Goal: Browse casually: Explore the website without a specific task or goal

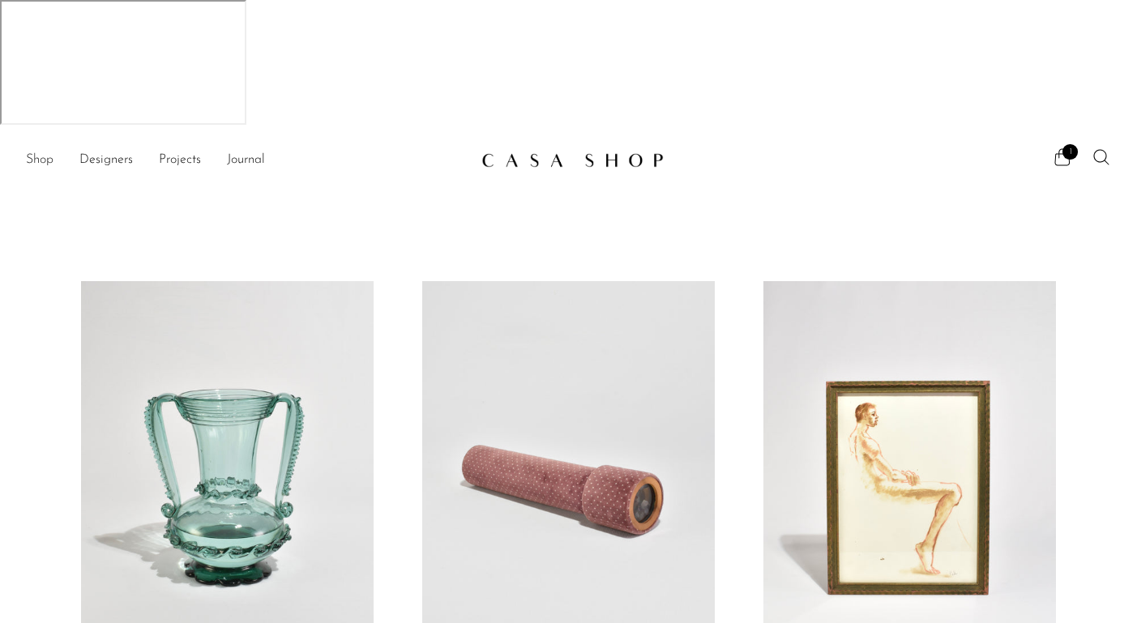
click at [38, 150] on link "Shop" at bounding box center [40, 160] width 28 height 21
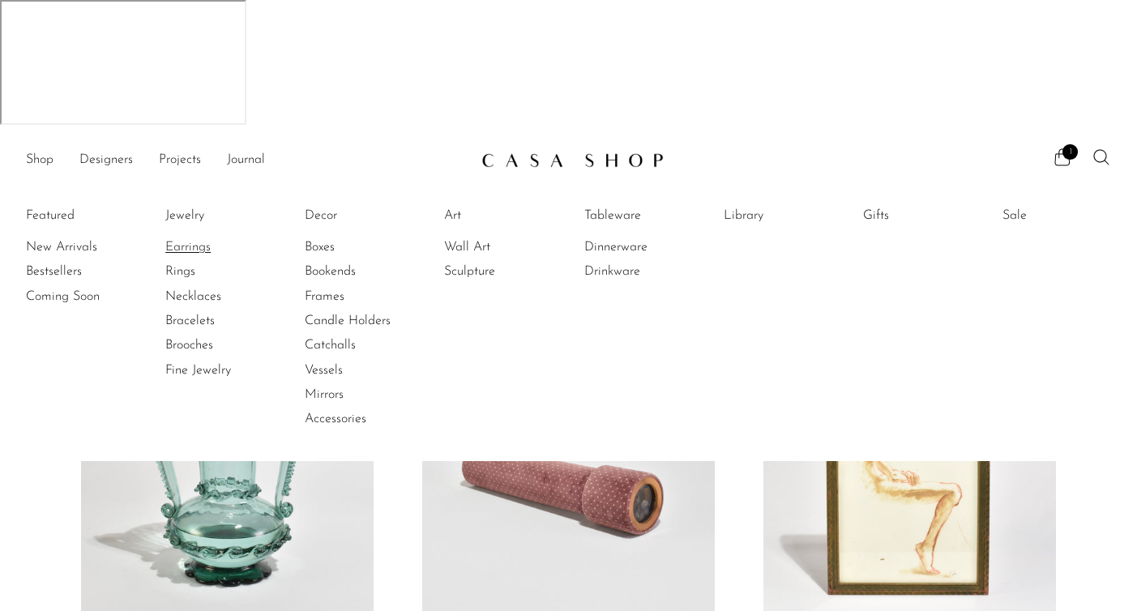
click at [203, 238] on link "Earrings" at bounding box center [226, 247] width 122 height 18
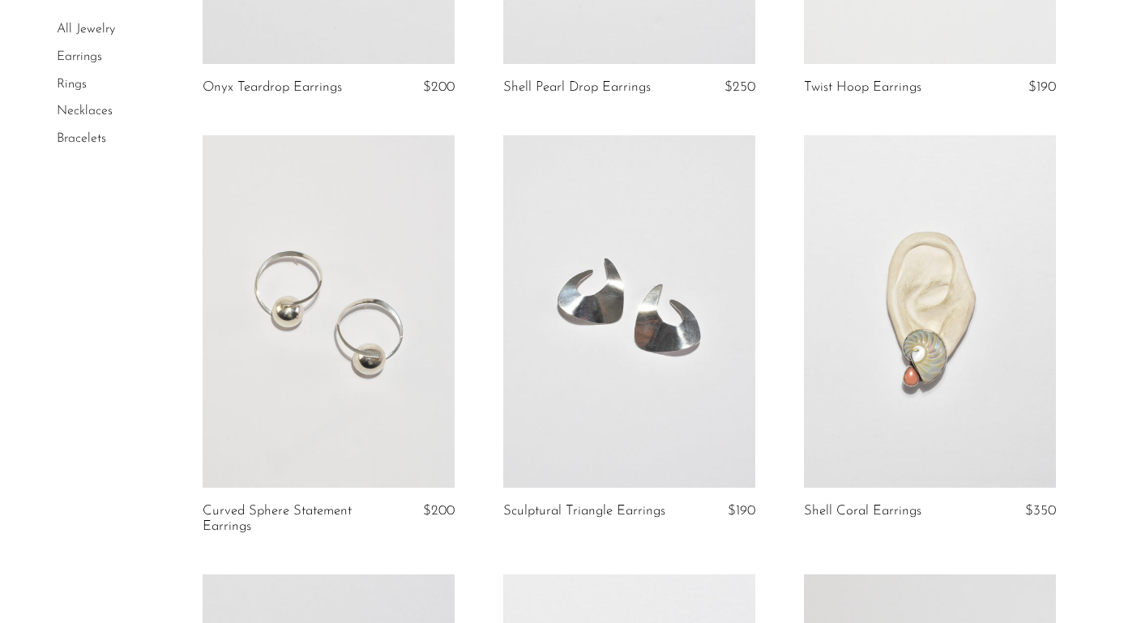
scroll to position [2699, 0]
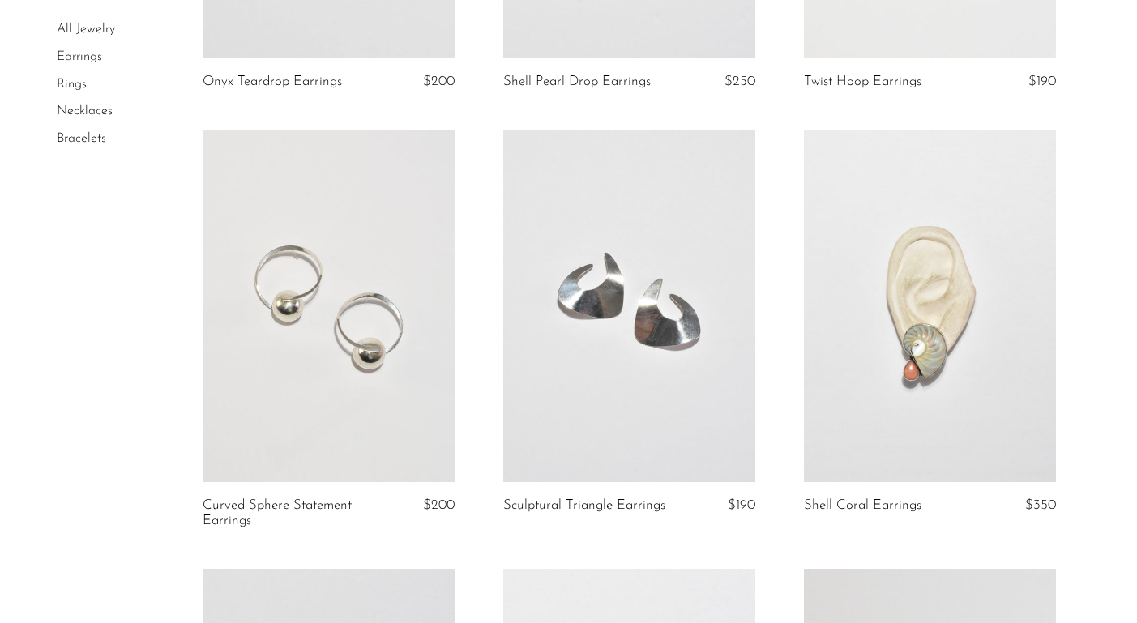
click at [169, 266] on div "All Jewelry Earrings Rings Necklaces Bracelets" at bounding box center [569, 152] width 1024 height 5139
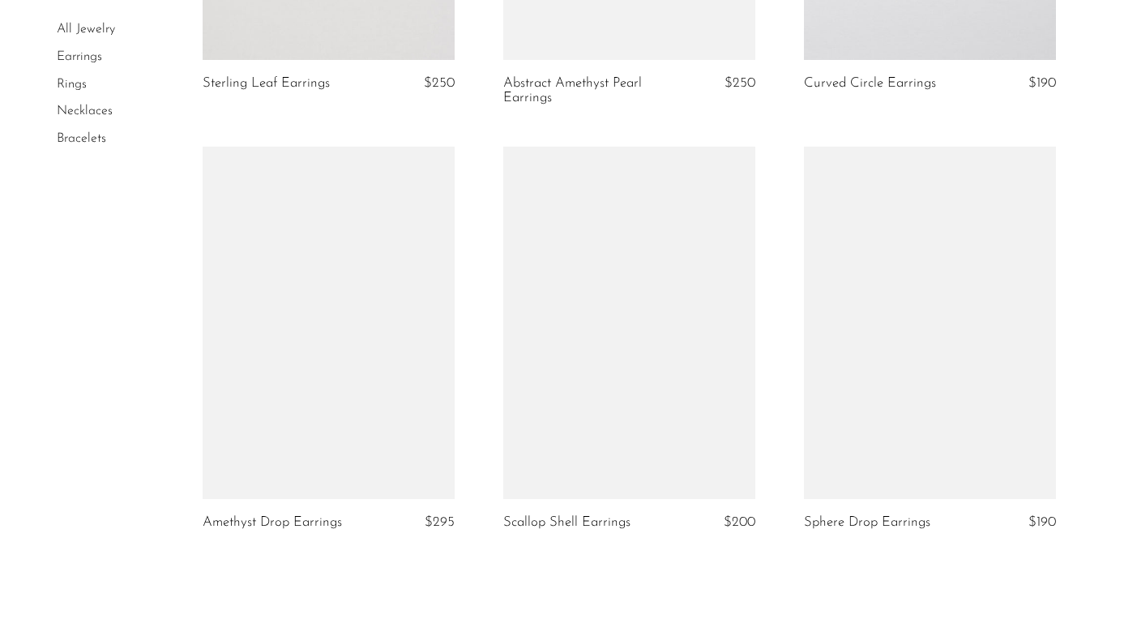
scroll to position [4850, 0]
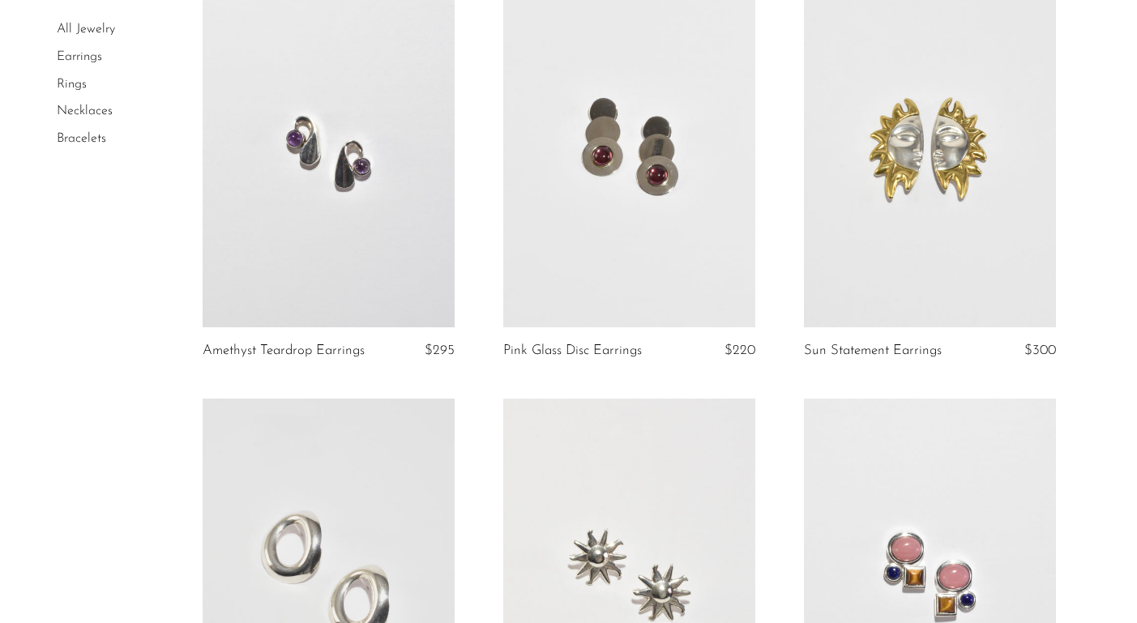
scroll to position [934, 0]
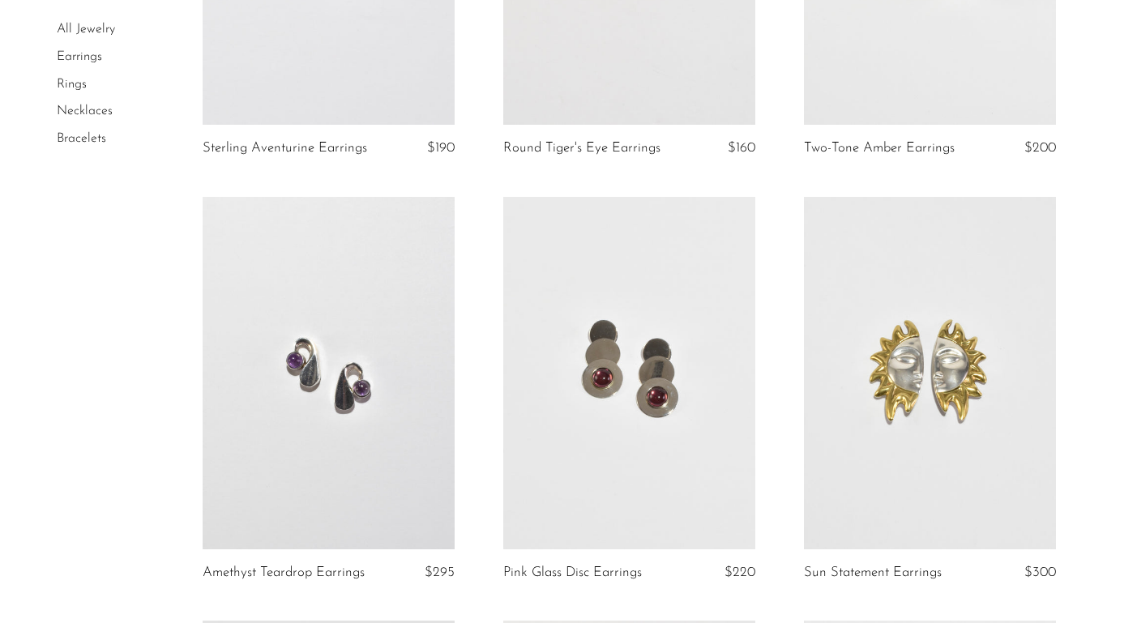
click at [657, 307] on link at bounding box center [629, 373] width 252 height 353
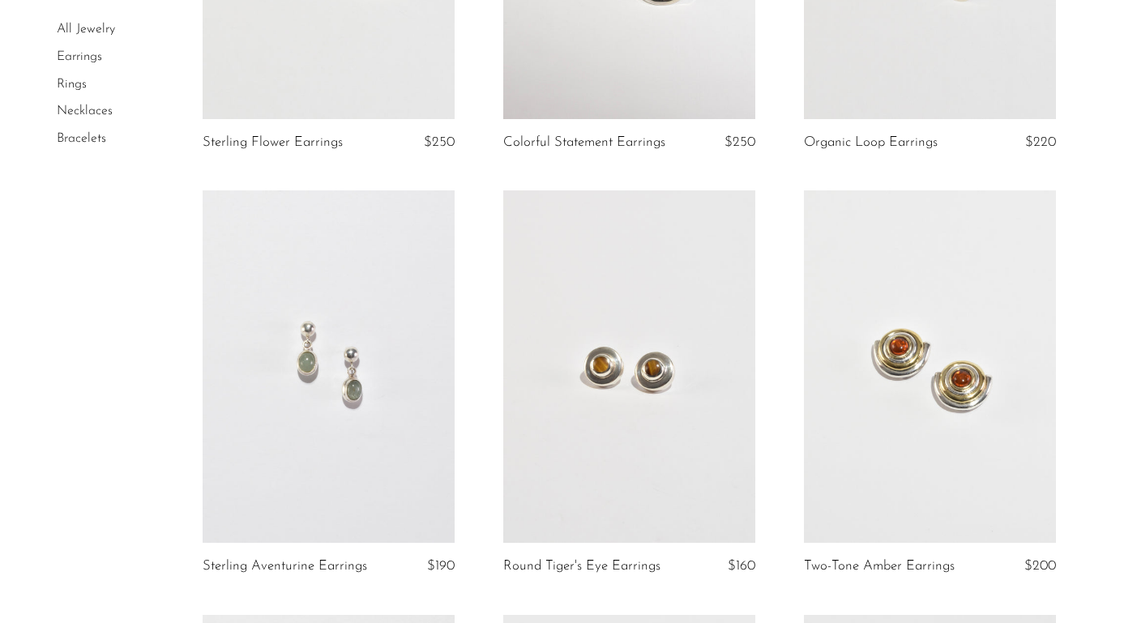
scroll to position [482, 0]
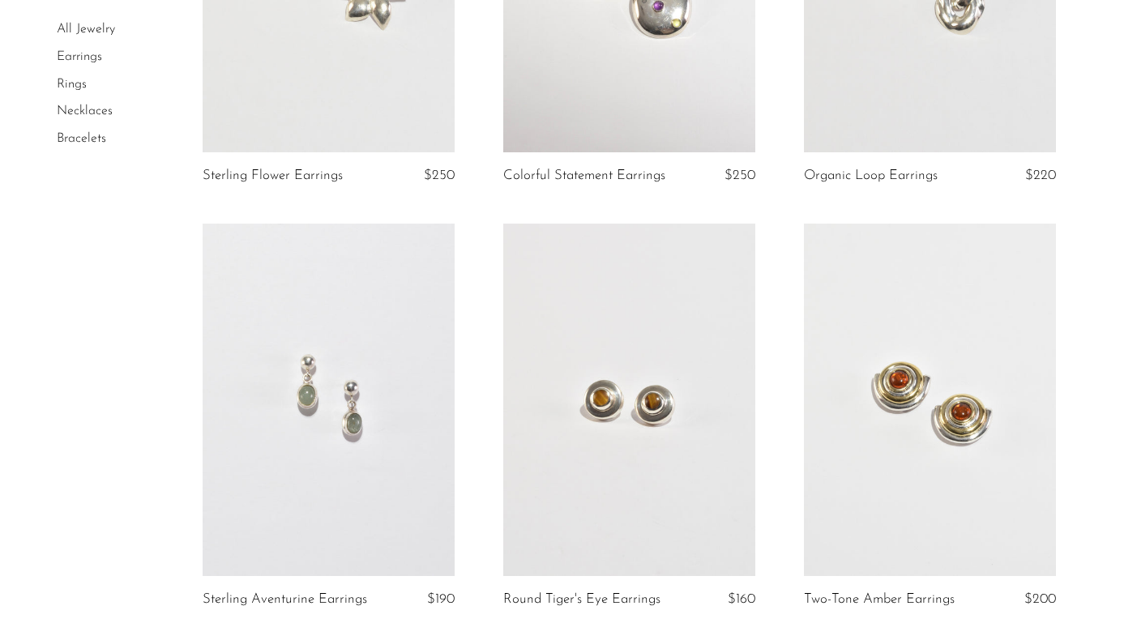
click at [658, 346] on link at bounding box center [629, 400] width 252 height 353
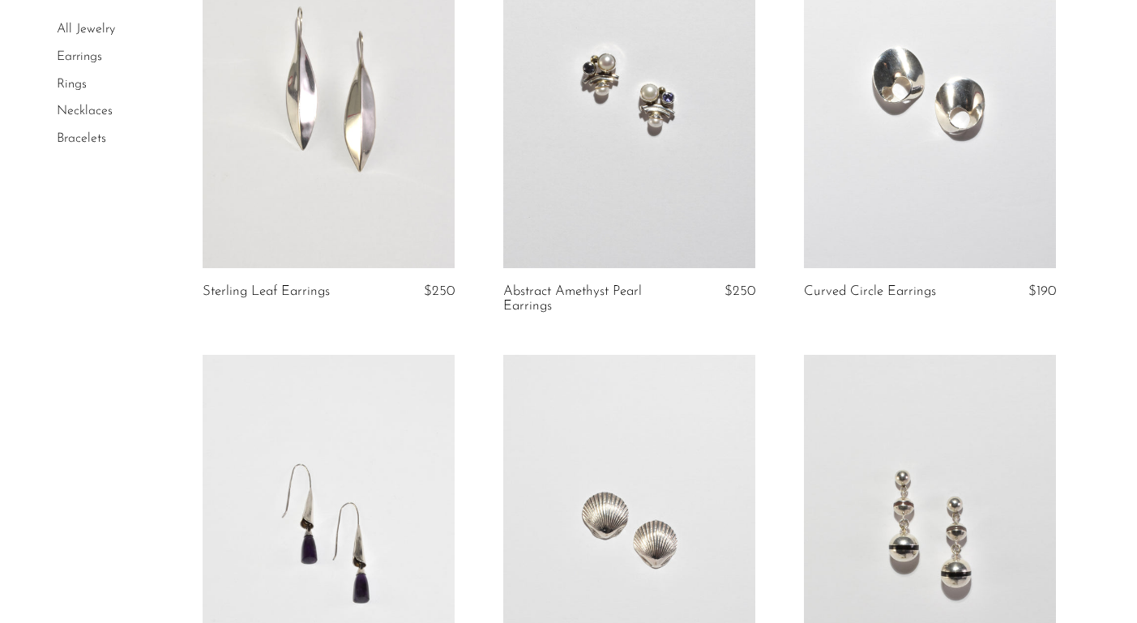
scroll to position [4852, 0]
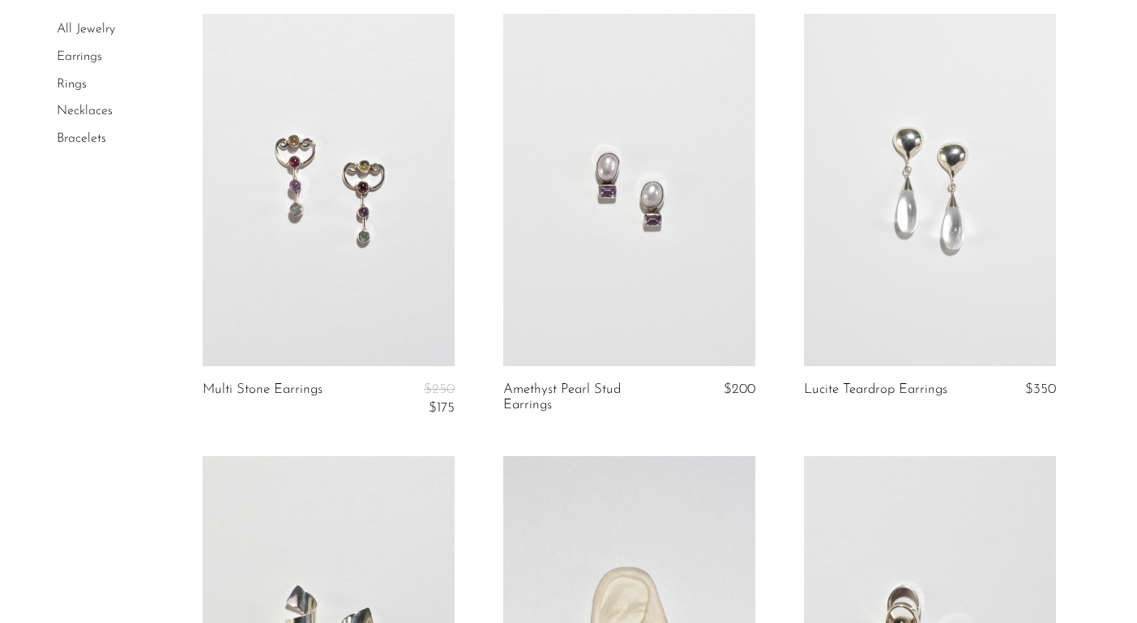
scroll to position [1586, 0]
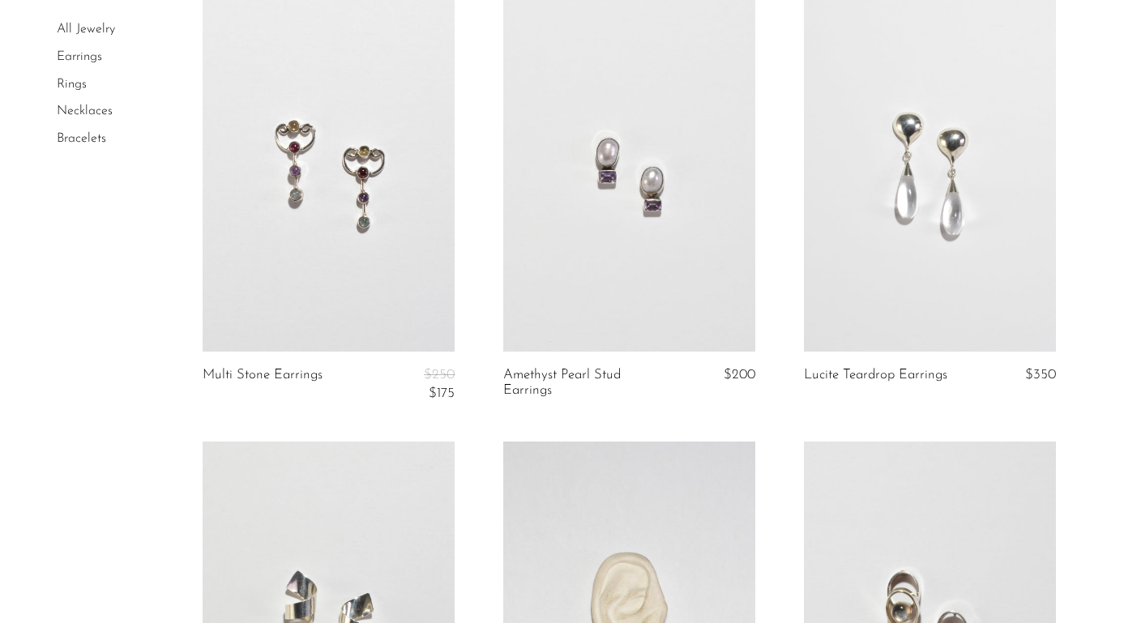
click at [953, 442] on link at bounding box center [930, 618] width 252 height 353
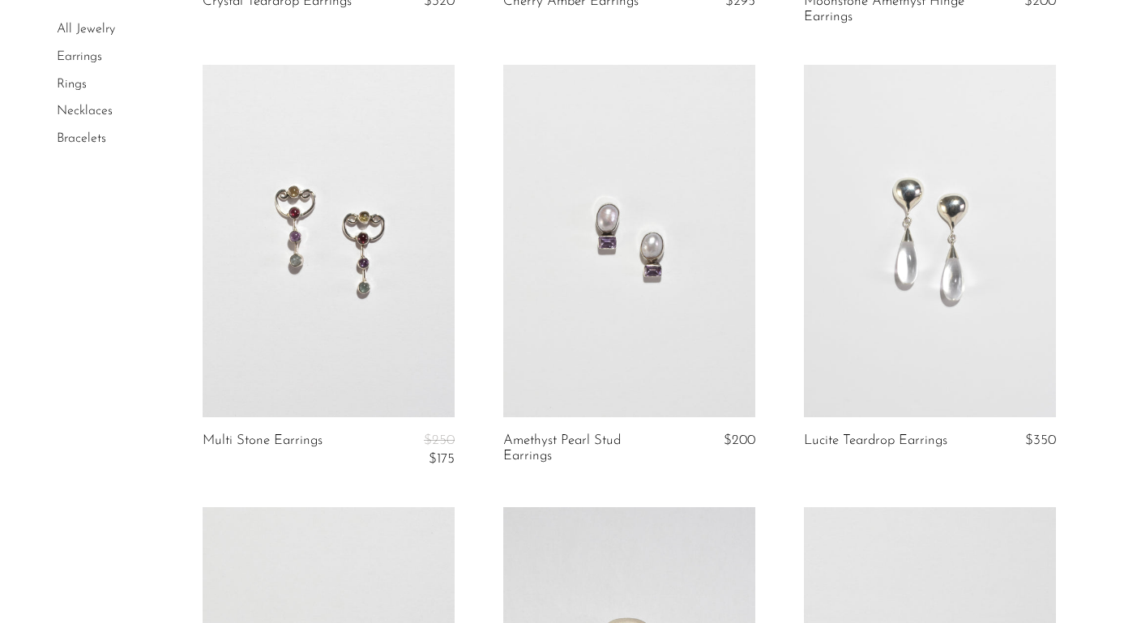
scroll to position [1426, 0]
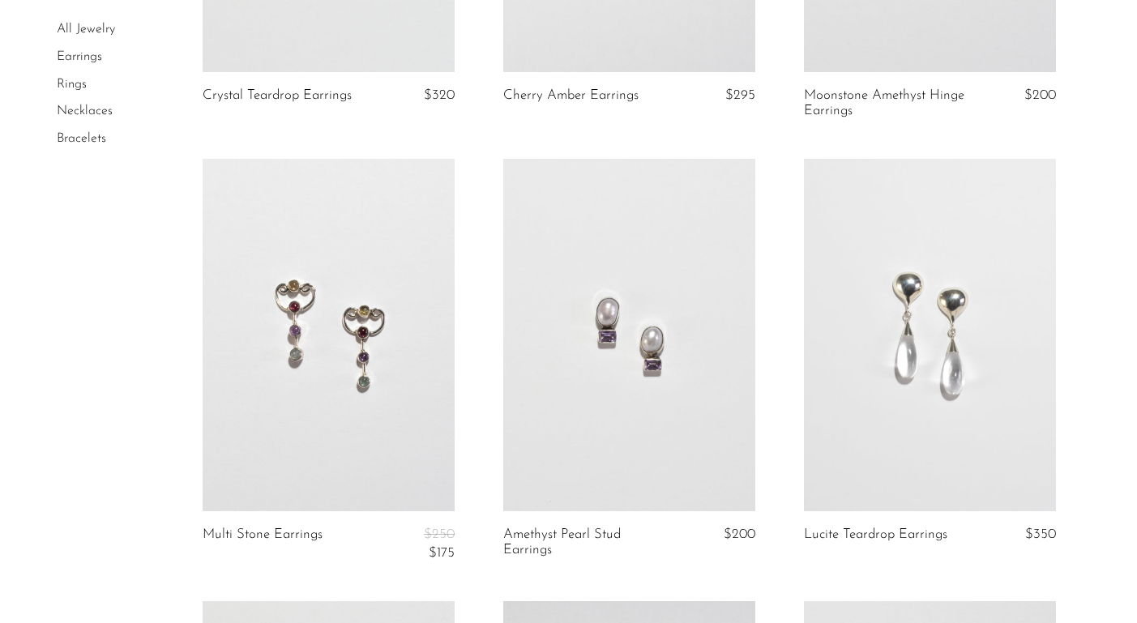
click at [374, 276] on link at bounding box center [329, 335] width 252 height 353
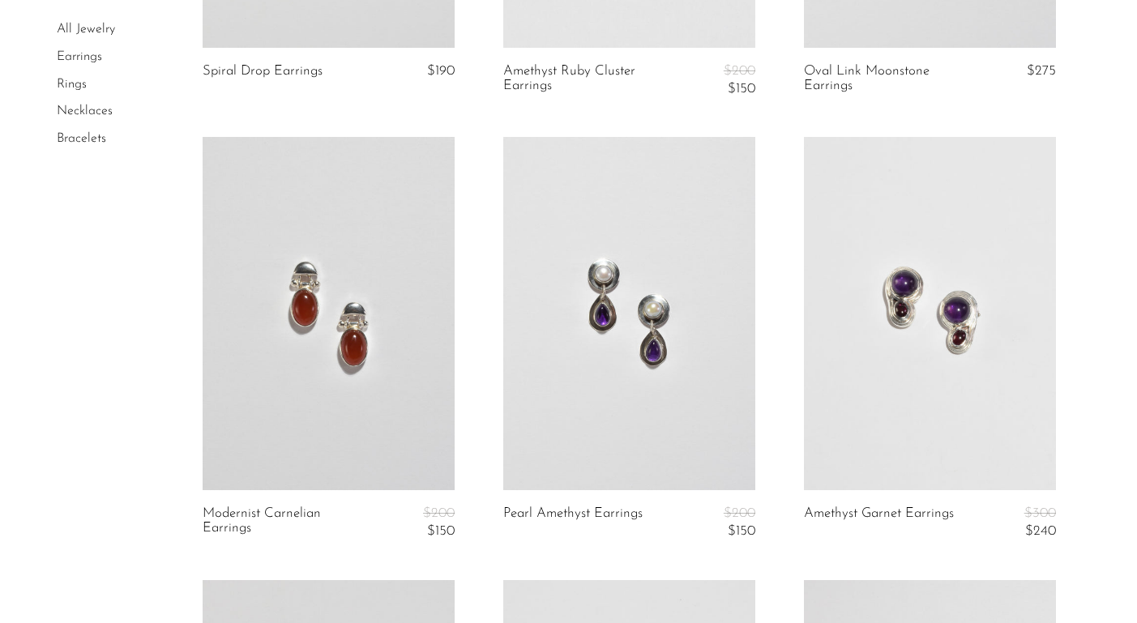
scroll to position [2336, 0]
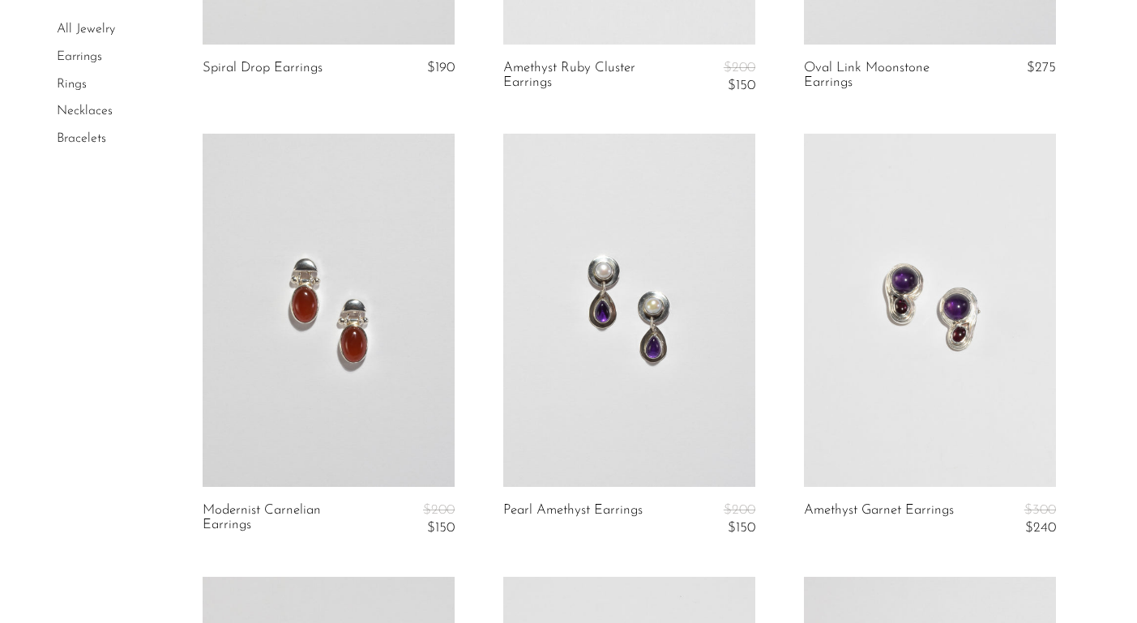
click at [358, 272] on link at bounding box center [329, 310] width 252 height 353
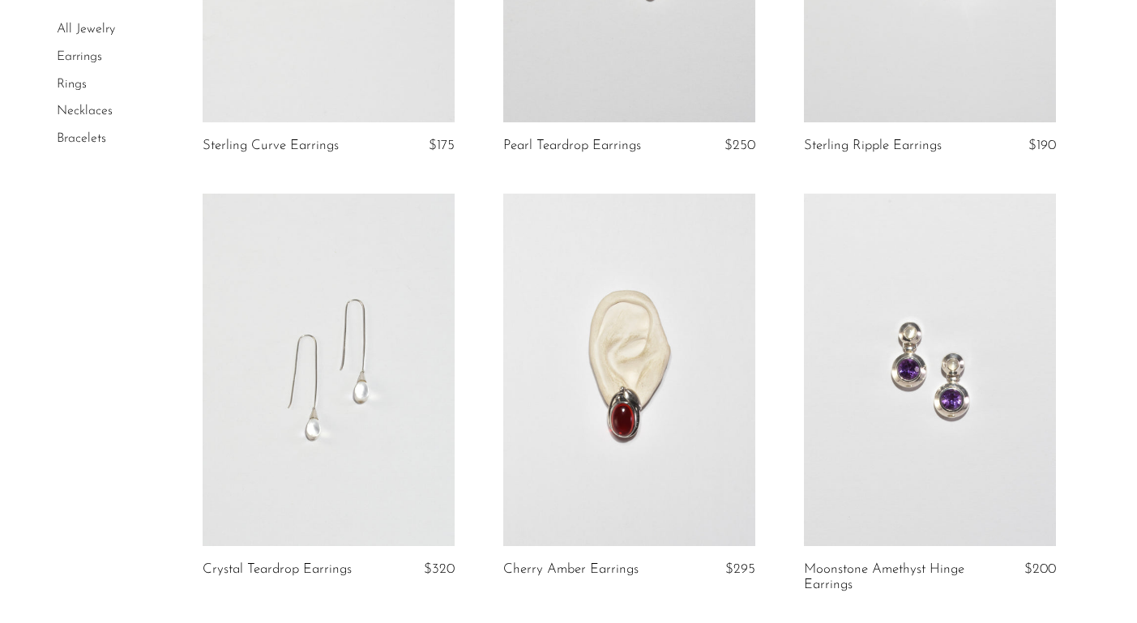
scroll to position [952, 0]
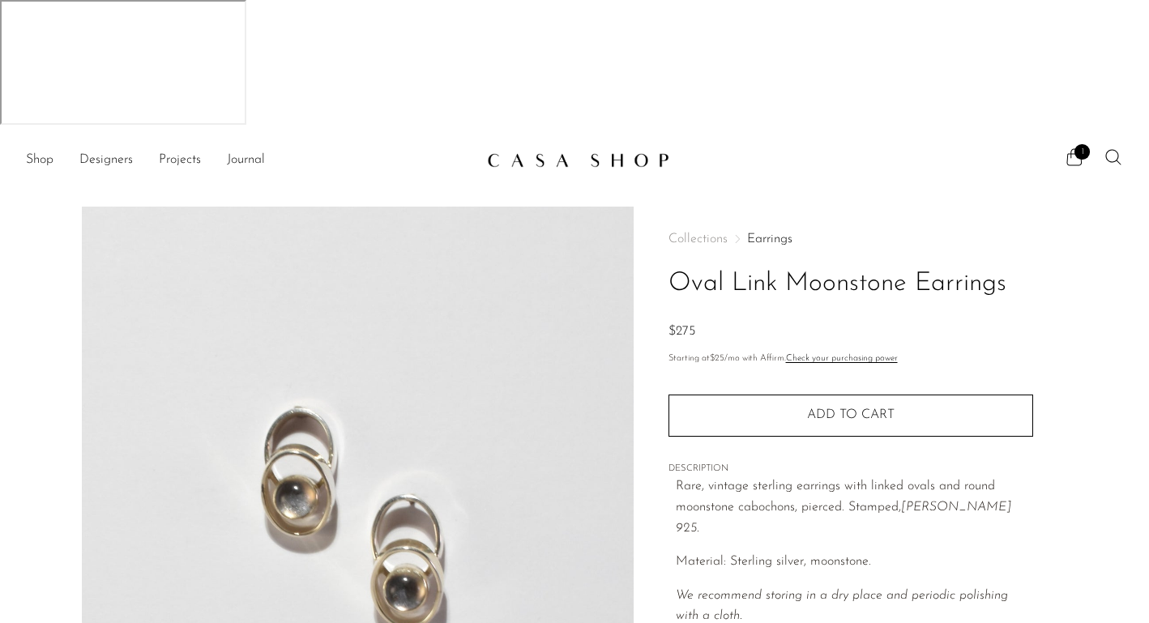
scroll to position [311, 0]
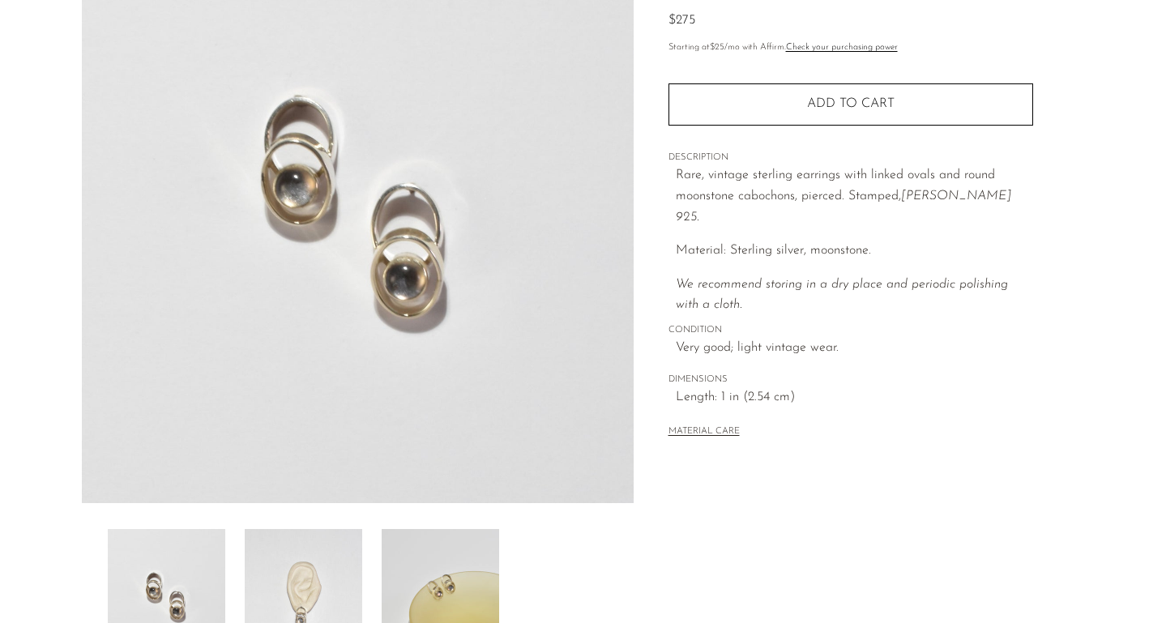
click at [304, 529] on img at bounding box center [304, 594] width 118 height 130
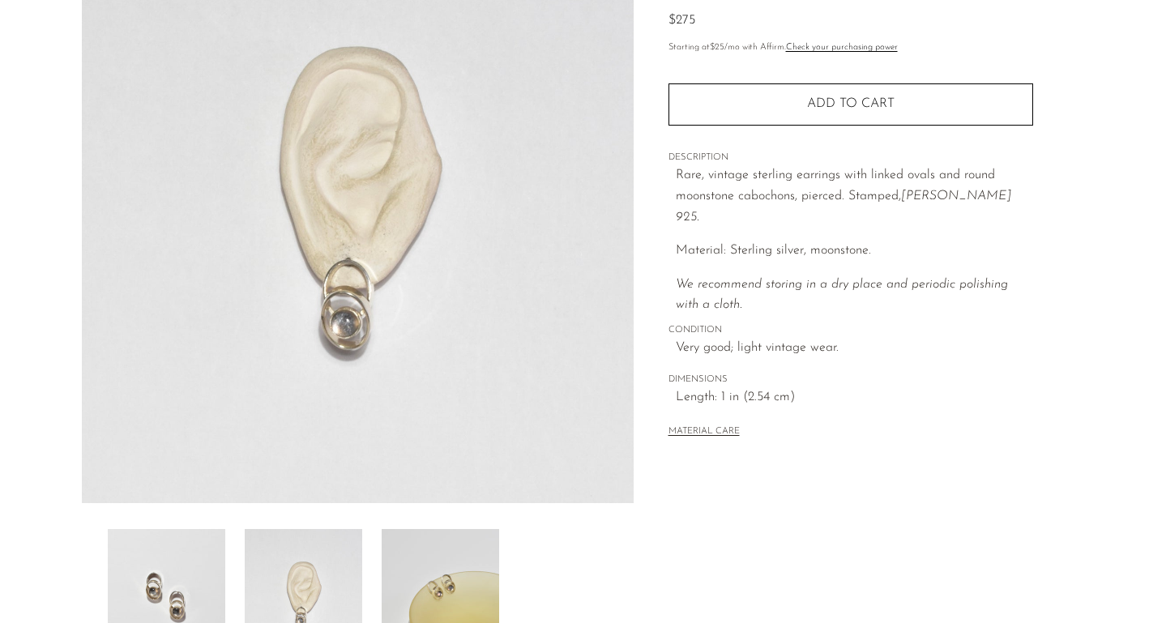
click at [436, 529] on img at bounding box center [441, 594] width 118 height 130
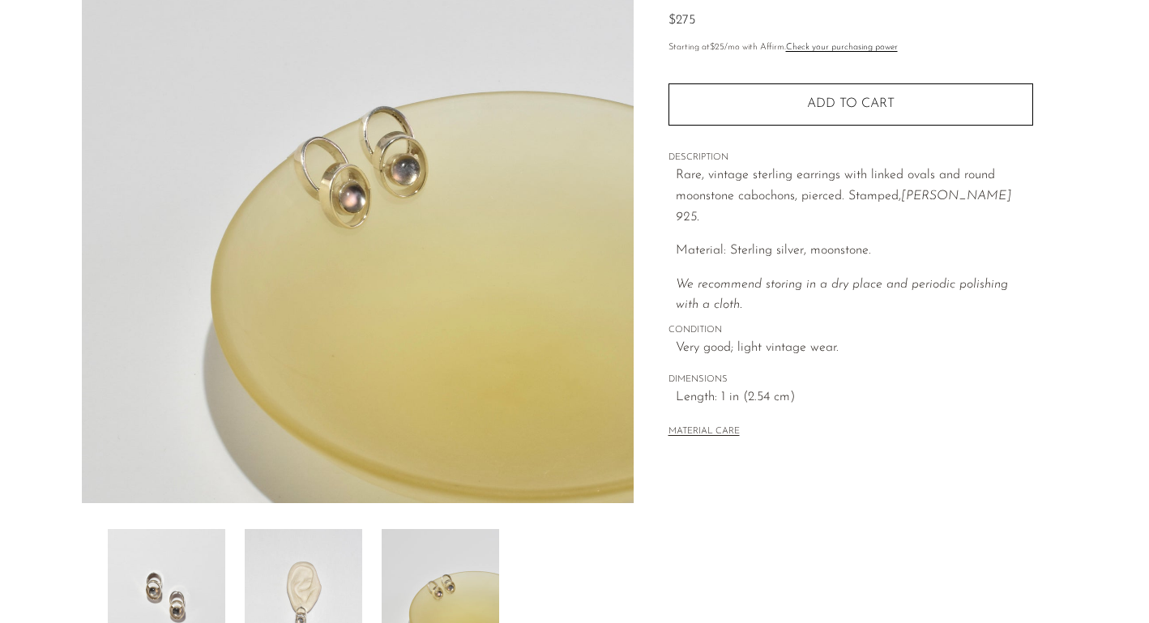
click at [288, 529] on img at bounding box center [304, 594] width 118 height 130
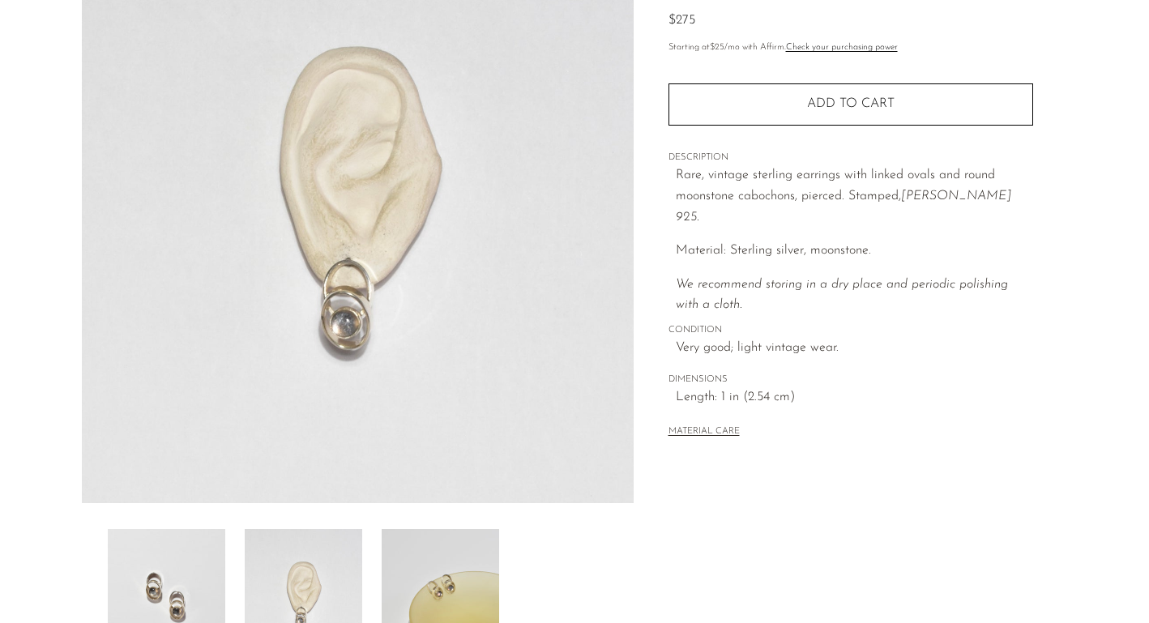
click at [188, 529] on img at bounding box center [167, 594] width 118 height 130
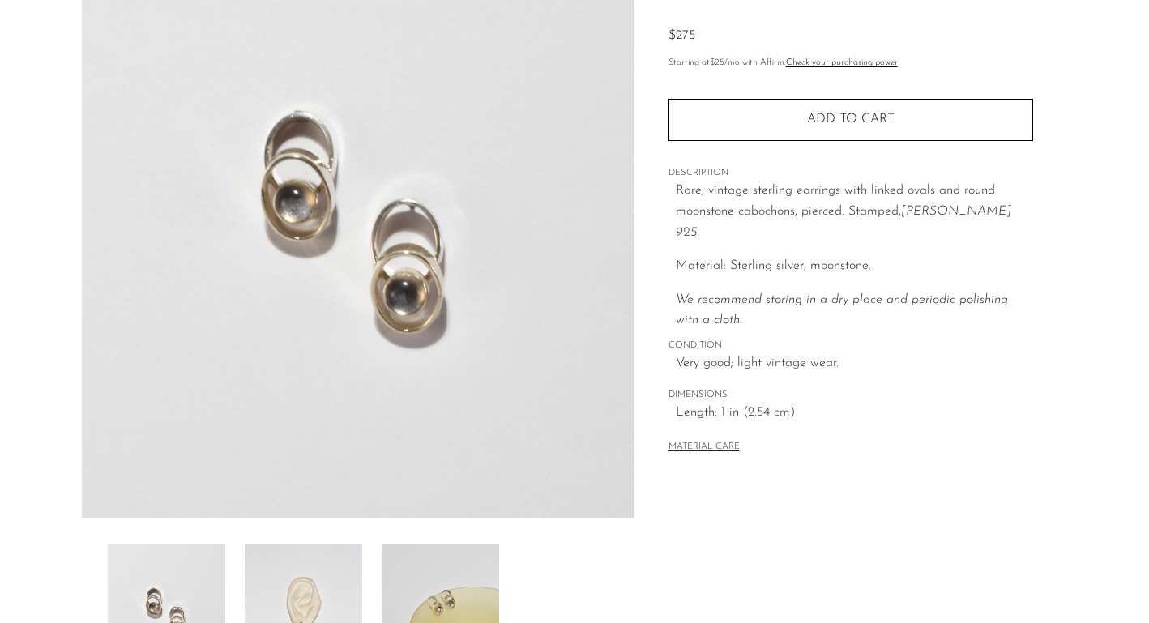
scroll to position [0, 0]
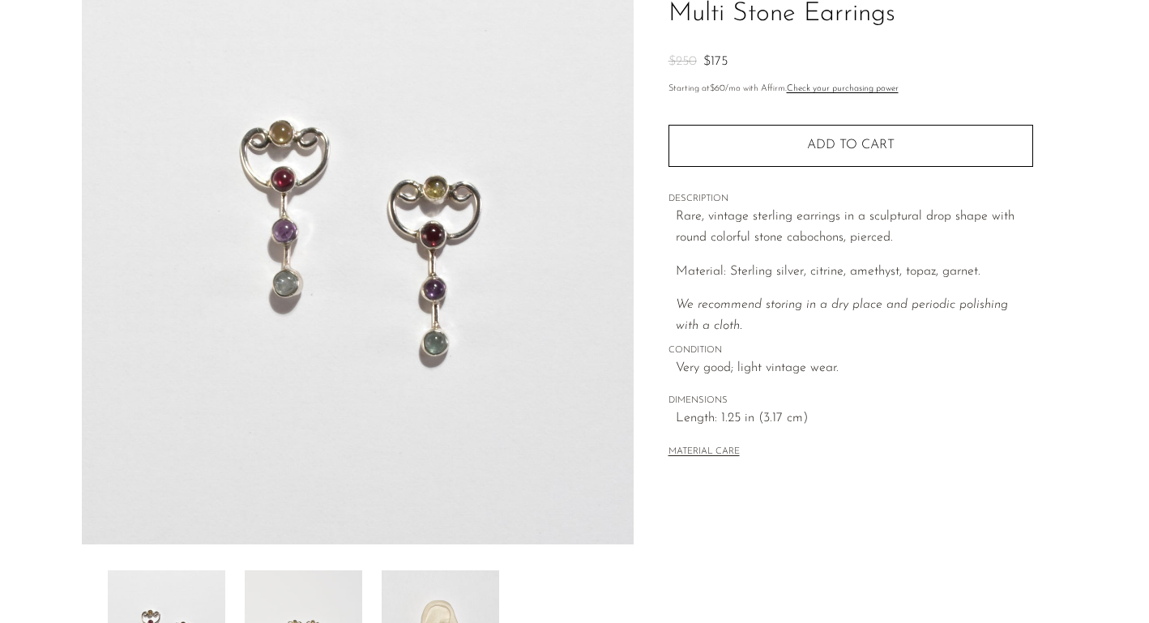
scroll to position [432, 0]
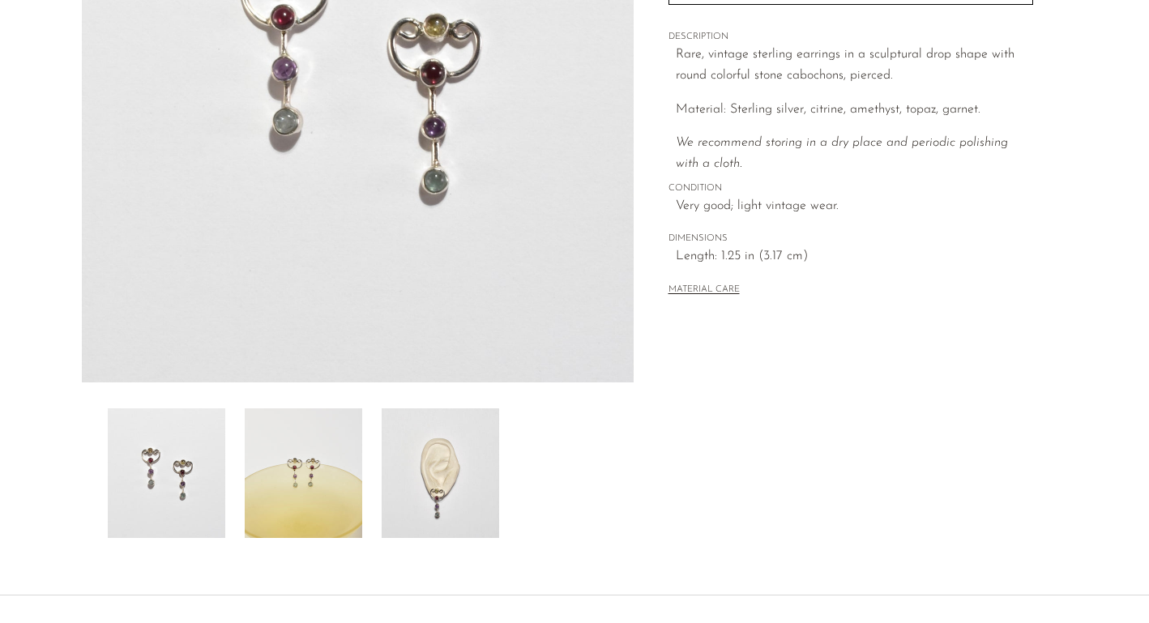
click at [309, 409] on img at bounding box center [304, 474] width 118 height 130
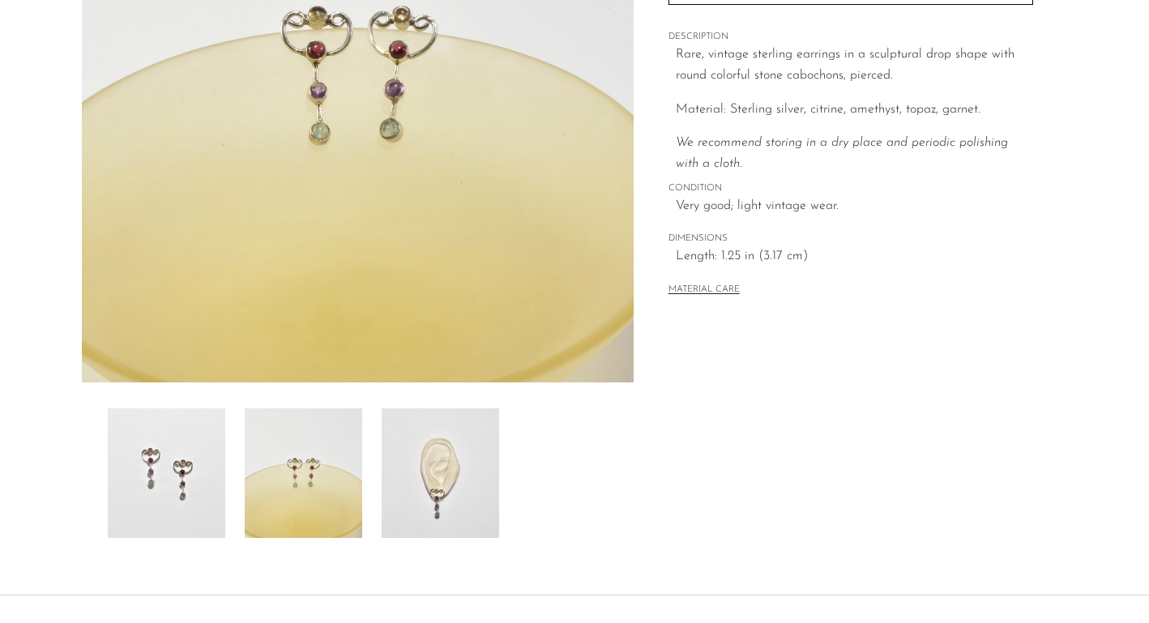
click at [474, 409] on img at bounding box center [441, 474] width 118 height 130
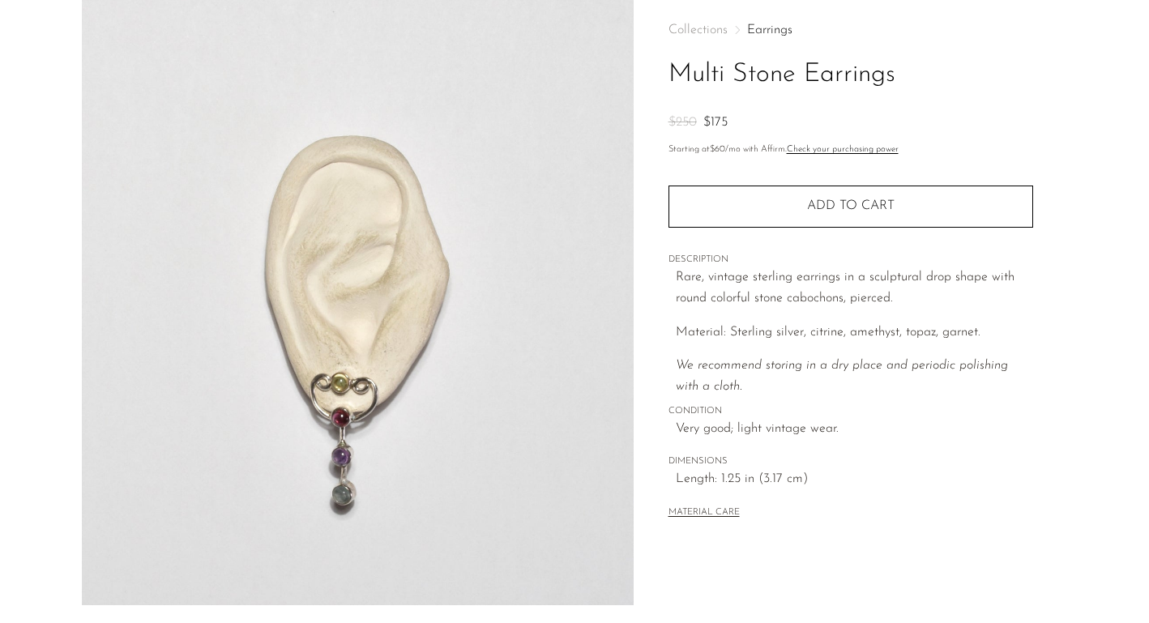
scroll to position [380, 0]
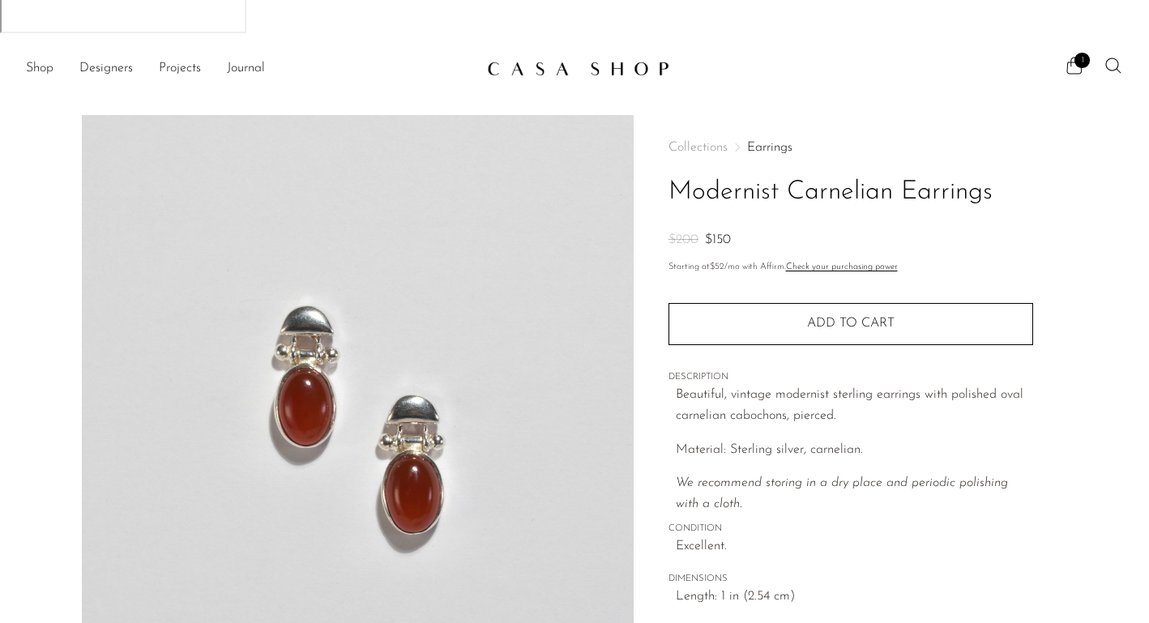
scroll to position [297, 0]
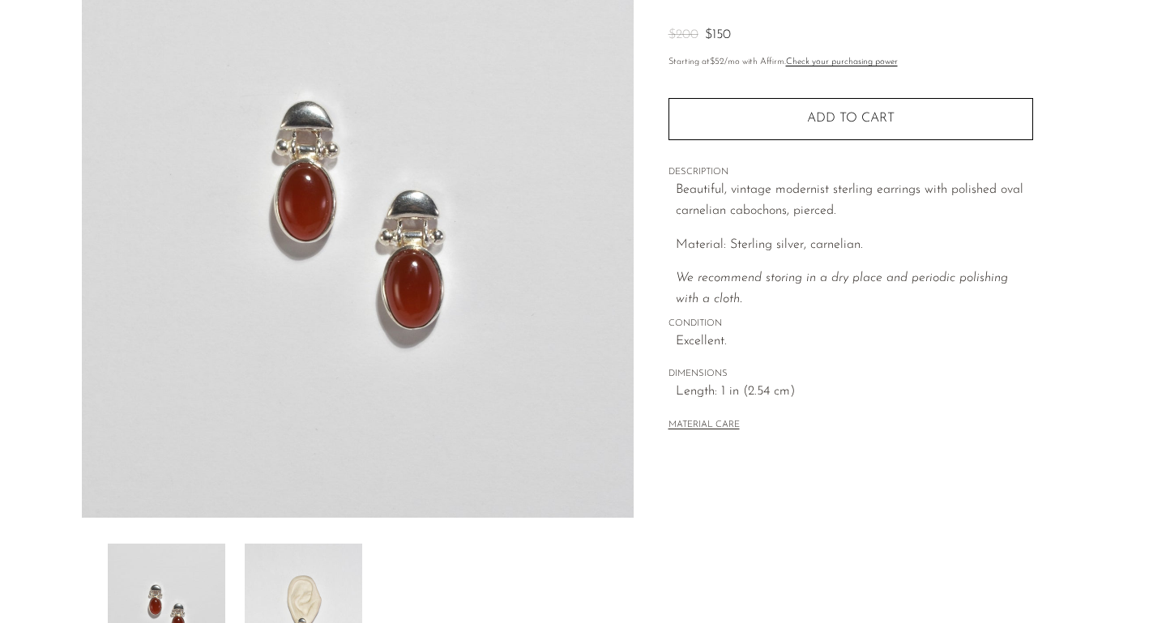
click at [319, 544] on img at bounding box center [304, 609] width 118 height 130
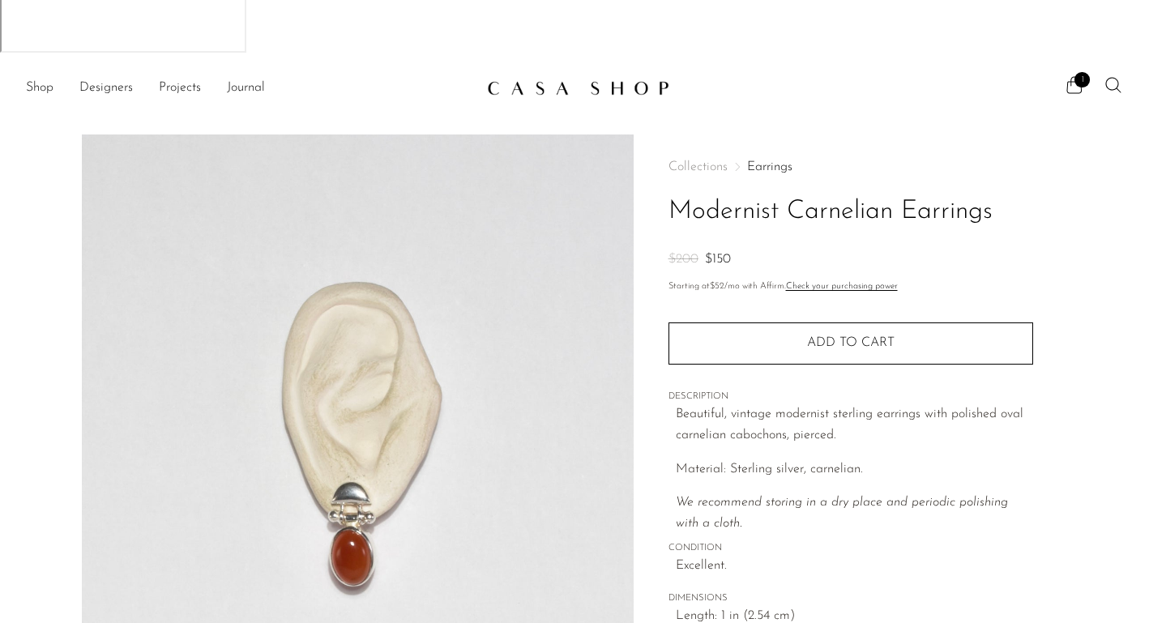
scroll to position [0, 0]
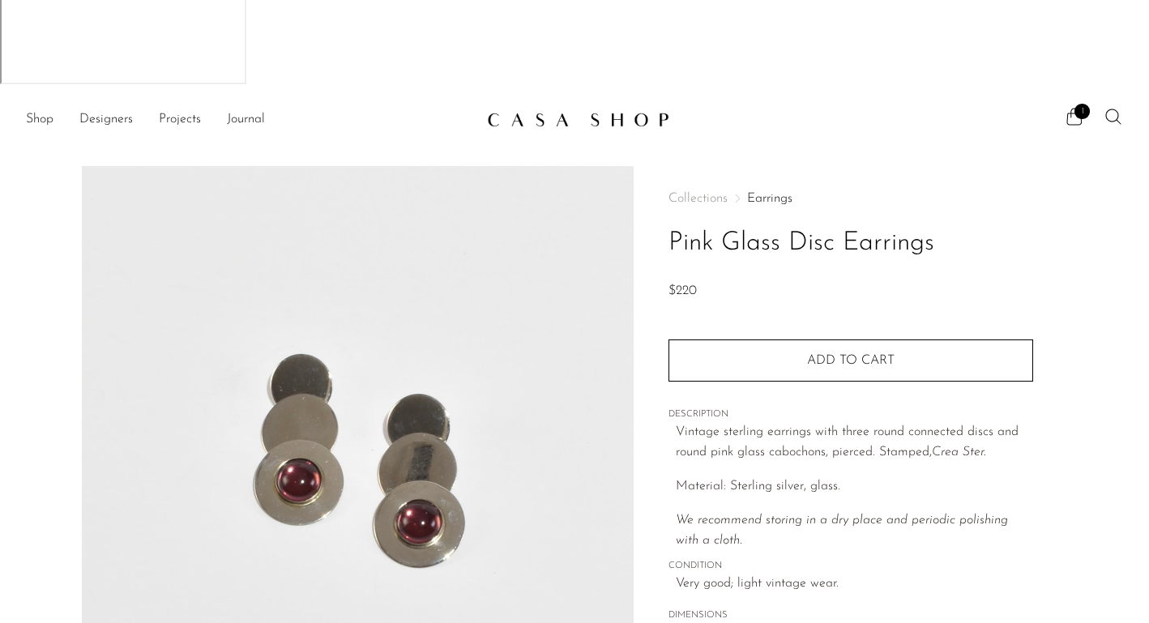
scroll to position [320, 0]
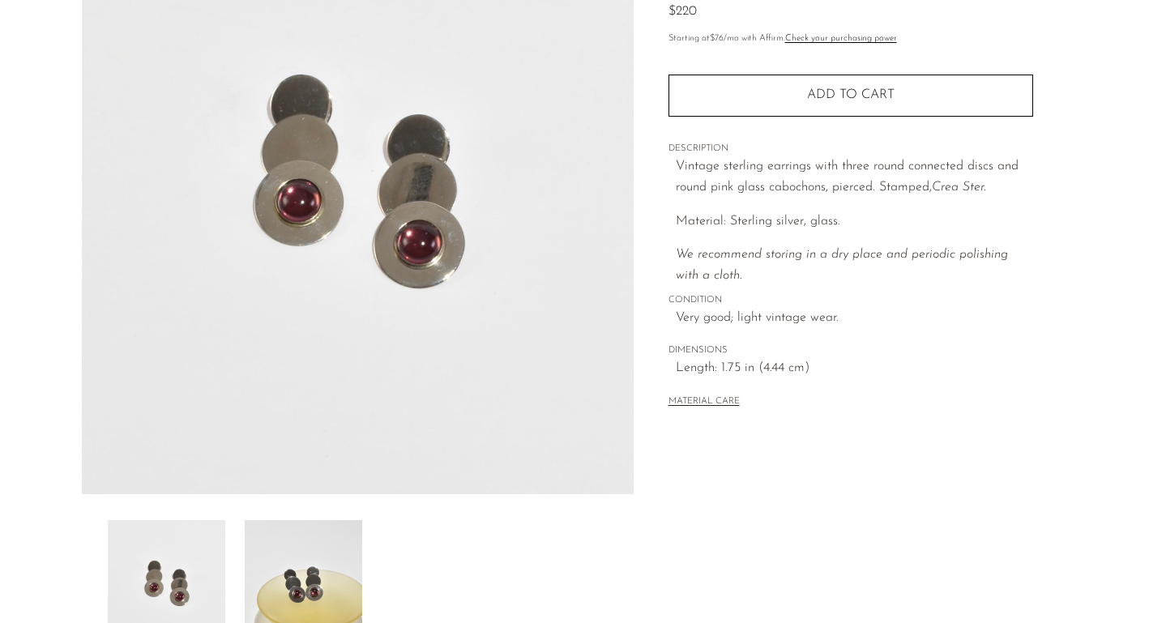
click at [319, 520] on img at bounding box center [304, 585] width 118 height 130
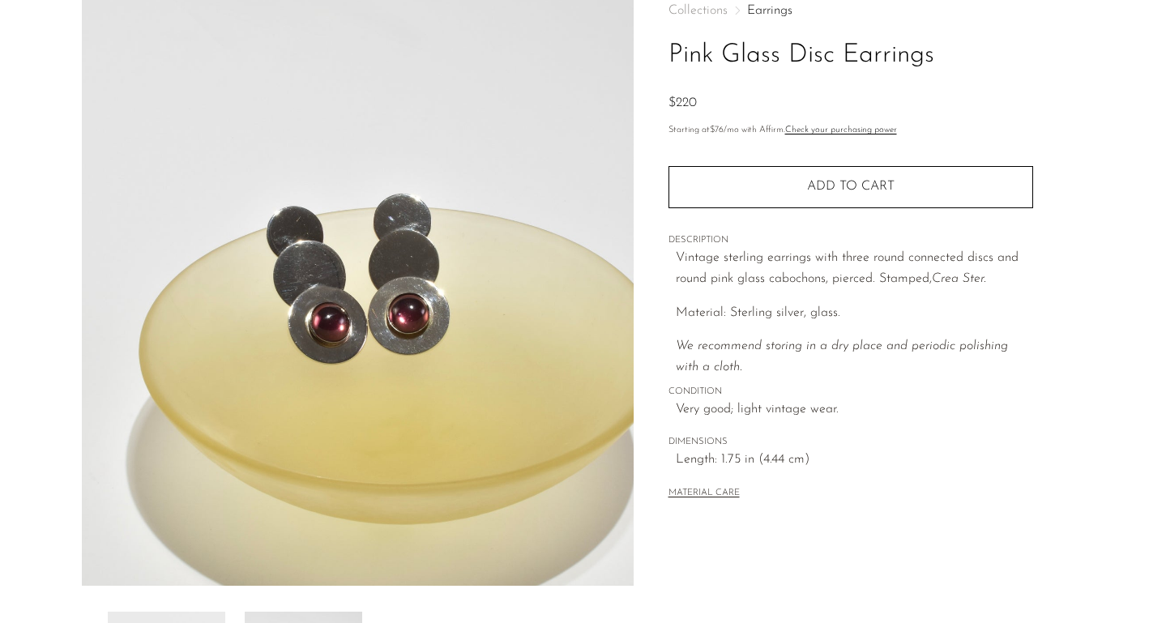
scroll to position [186, 0]
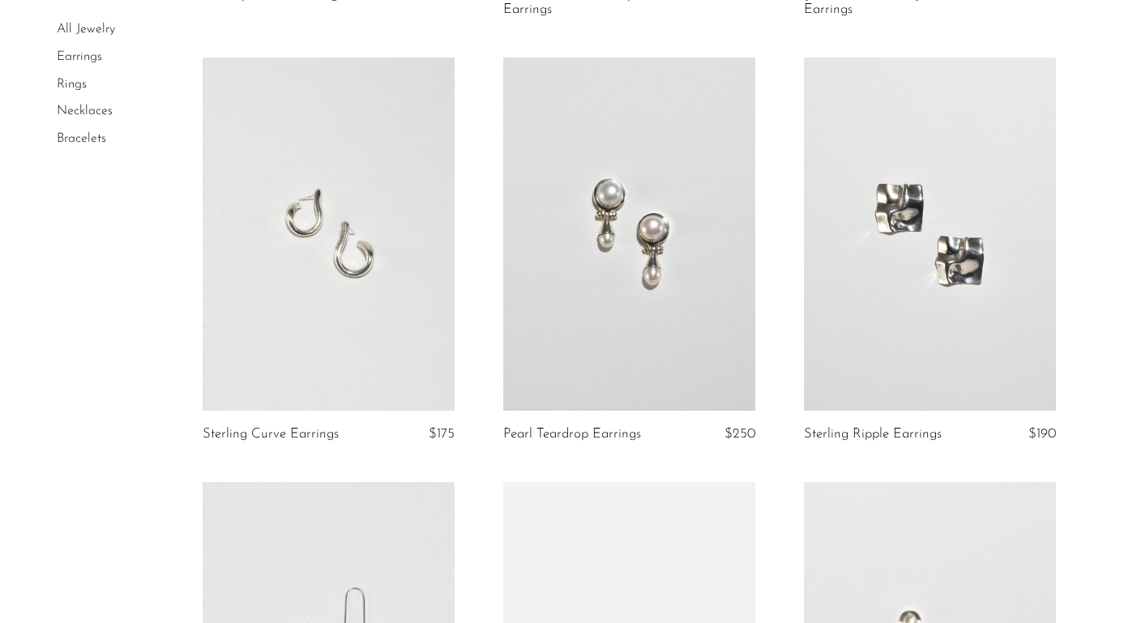
scroll to position [978, 0]
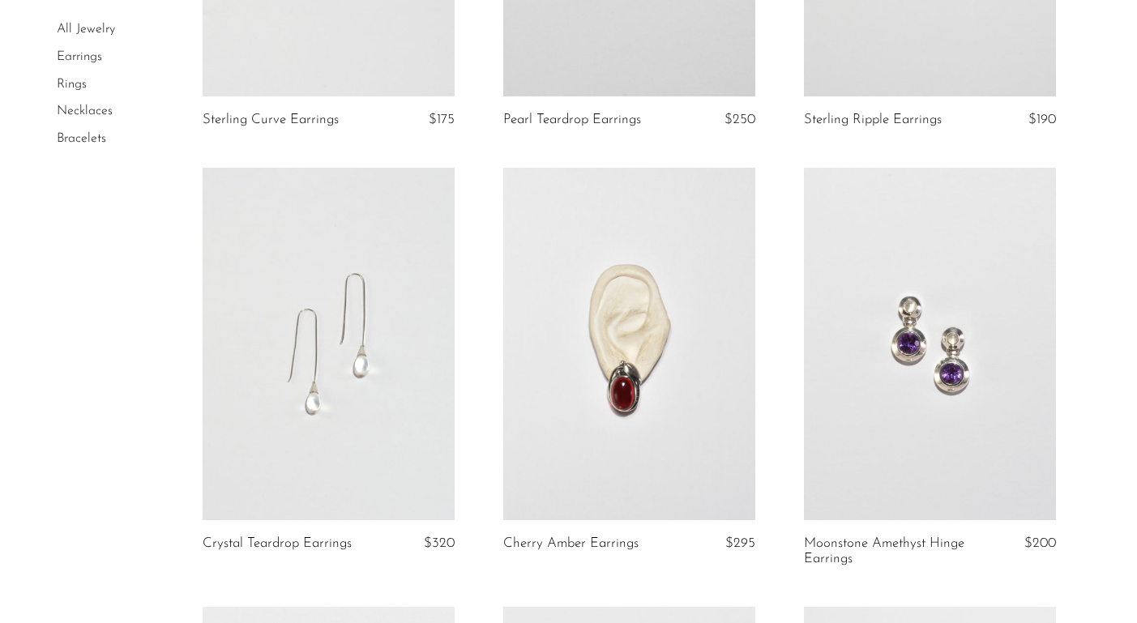
click at [941, 322] on link at bounding box center [930, 344] width 252 height 353
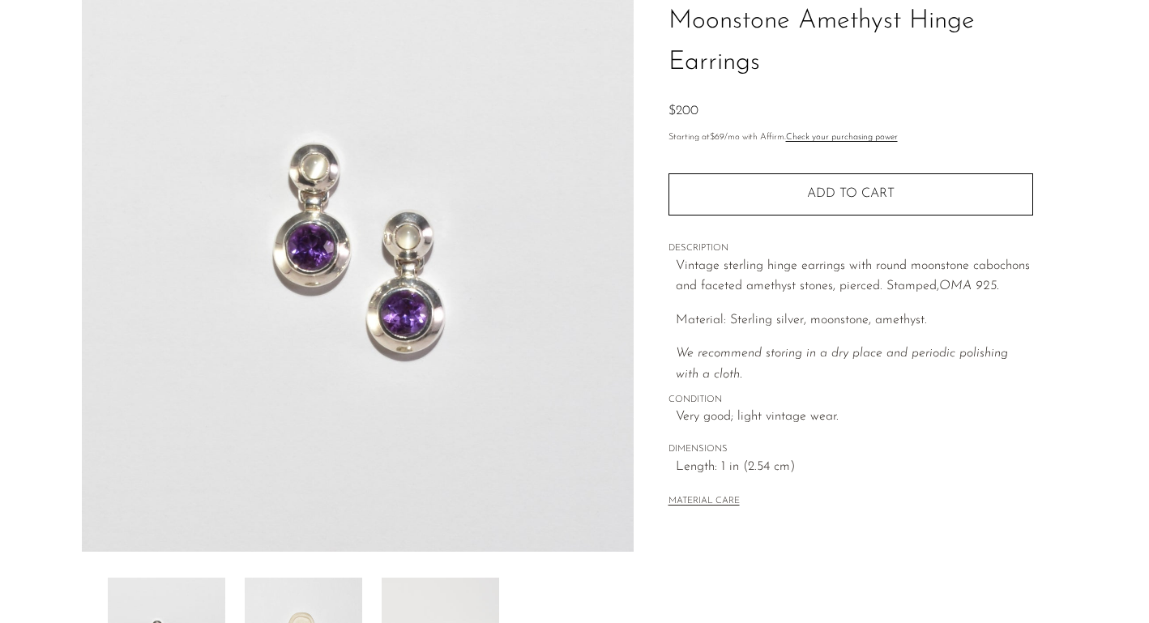
scroll to position [296, 0]
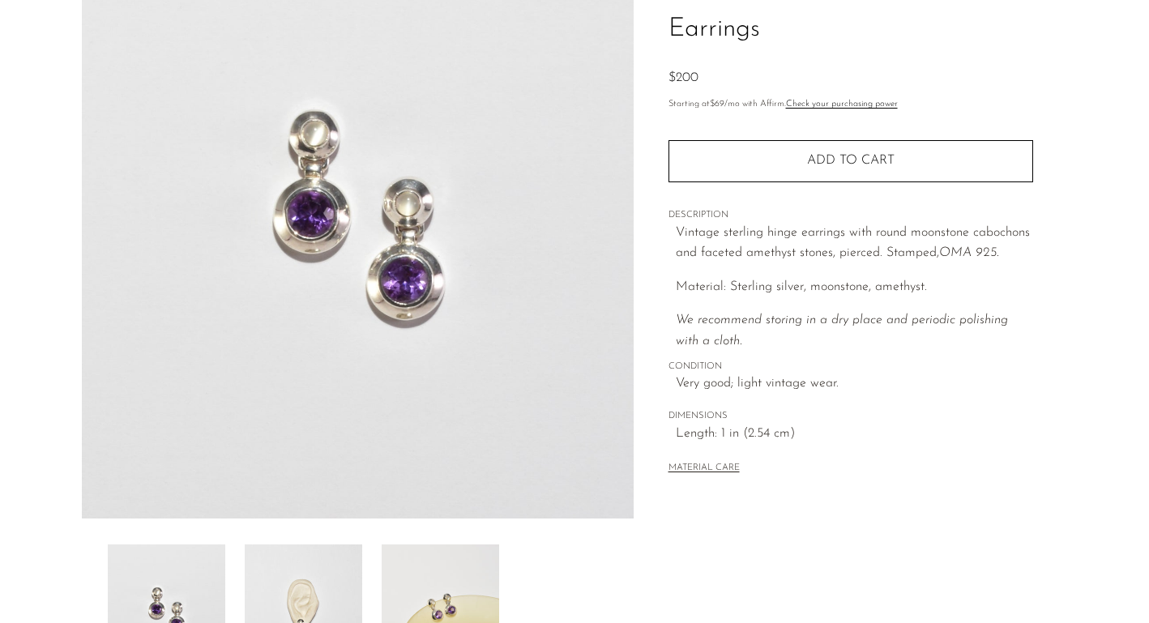
click at [328, 545] on img at bounding box center [304, 610] width 118 height 130
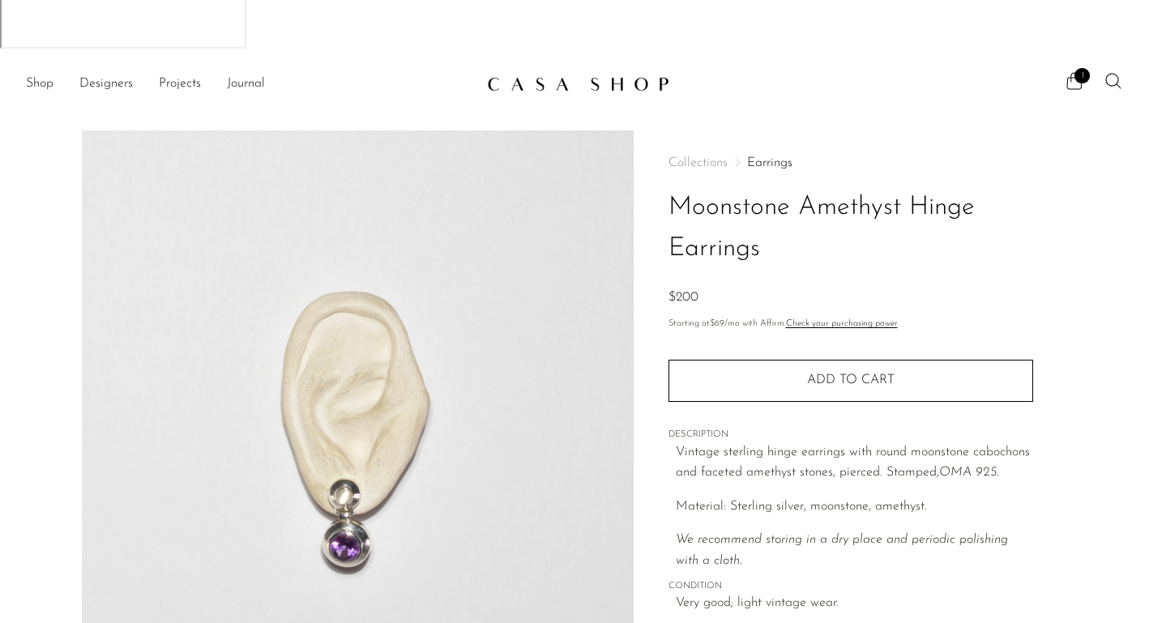
scroll to position [0, 0]
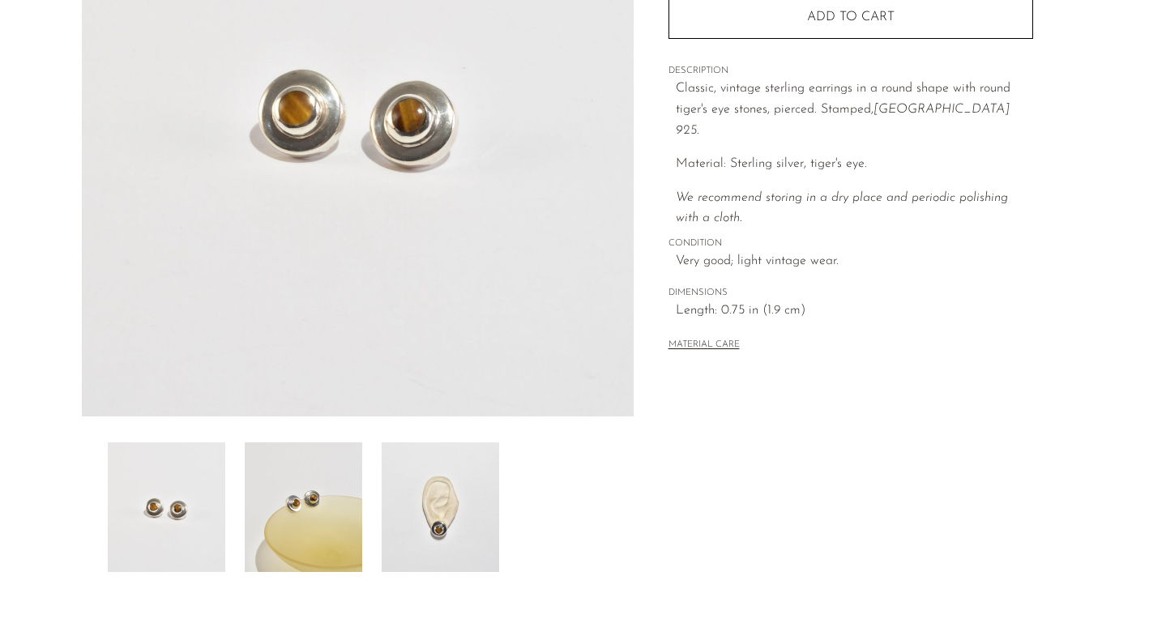
scroll to position [398, 0]
click at [316, 443] on img at bounding box center [304, 508] width 118 height 130
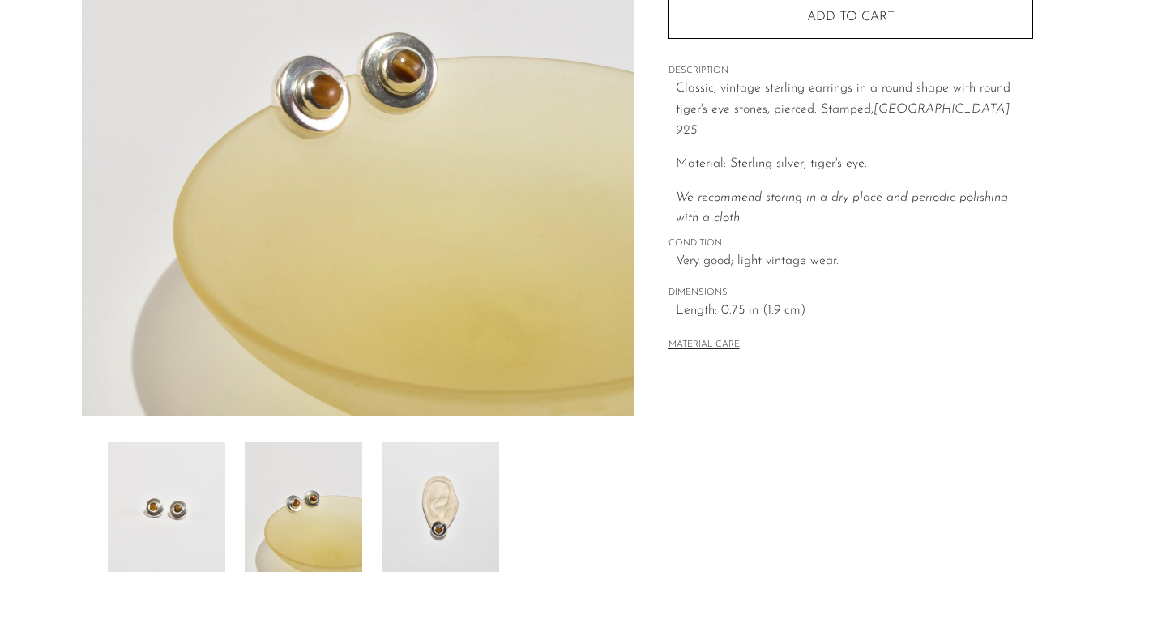
click at [486, 443] on img at bounding box center [441, 508] width 118 height 130
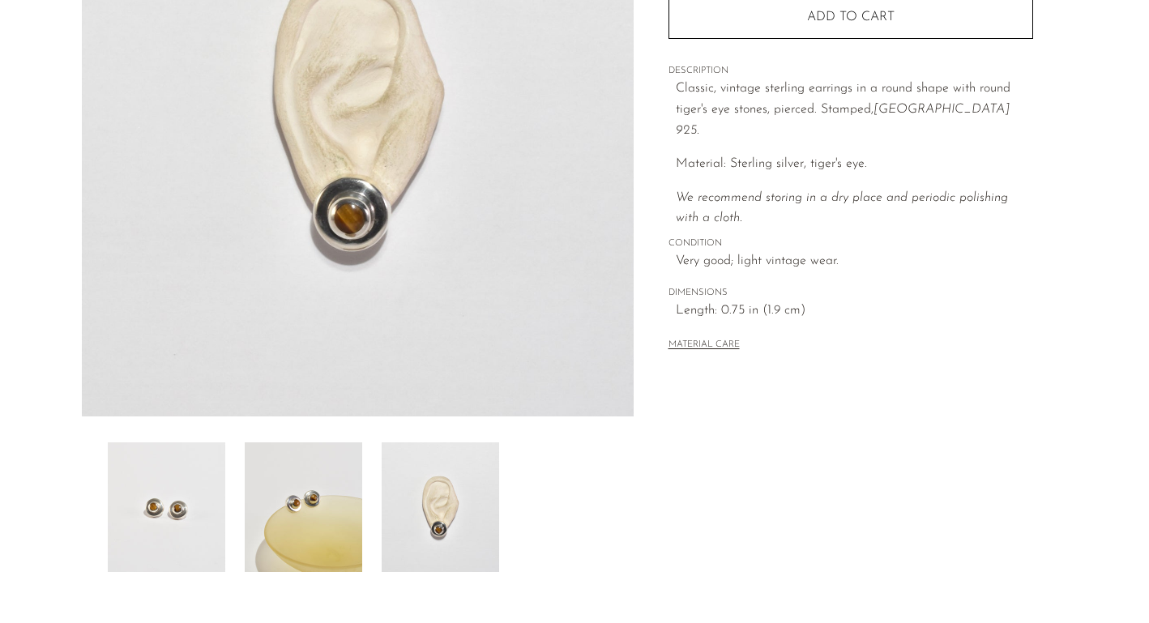
scroll to position [96, 0]
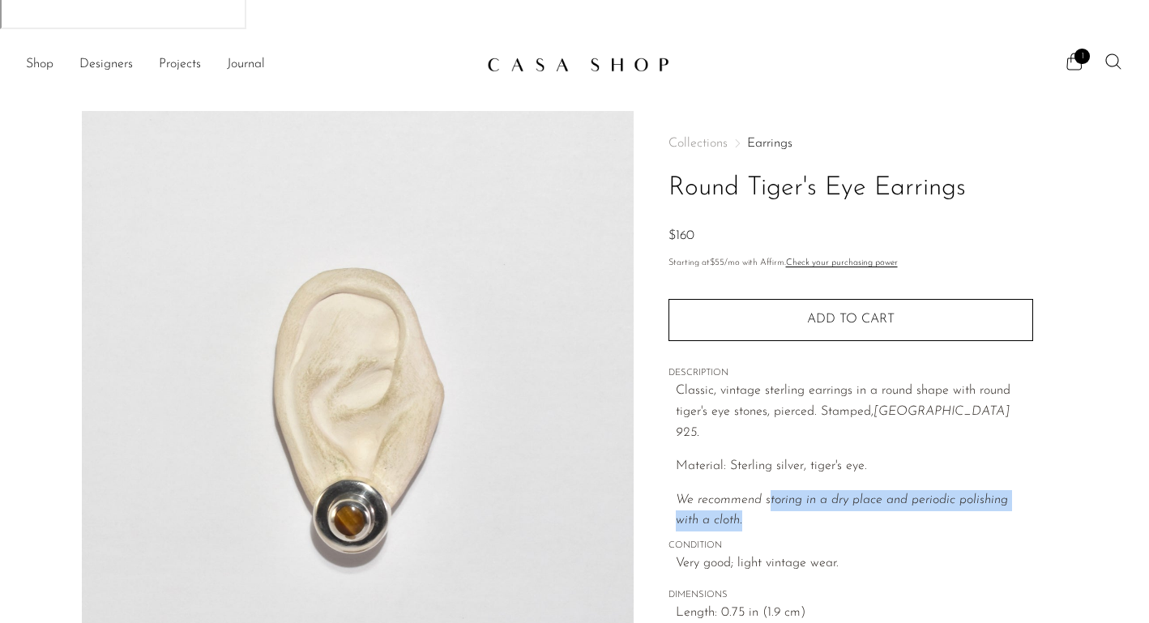
drag, startPoint x: 775, startPoint y: 378, endPoint x: 768, endPoint y: 342, distance: 36.4
click at [768, 490] on p "We recommend storing in a dry place and periodic polishing with a cloth." at bounding box center [854, 510] width 357 height 41
click at [771, 490] on p "We recommend storing in a dry place and periodic polishing with a cloth." at bounding box center [854, 510] width 357 height 41
drag, startPoint x: 734, startPoint y: 370, endPoint x: 730, endPoint y: 340, distance: 29.6
click at [730, 490] on p "We recommend storing in a dry place and periodic polishing with a cloth." at bounding box center [854, 510] width 357 height 41
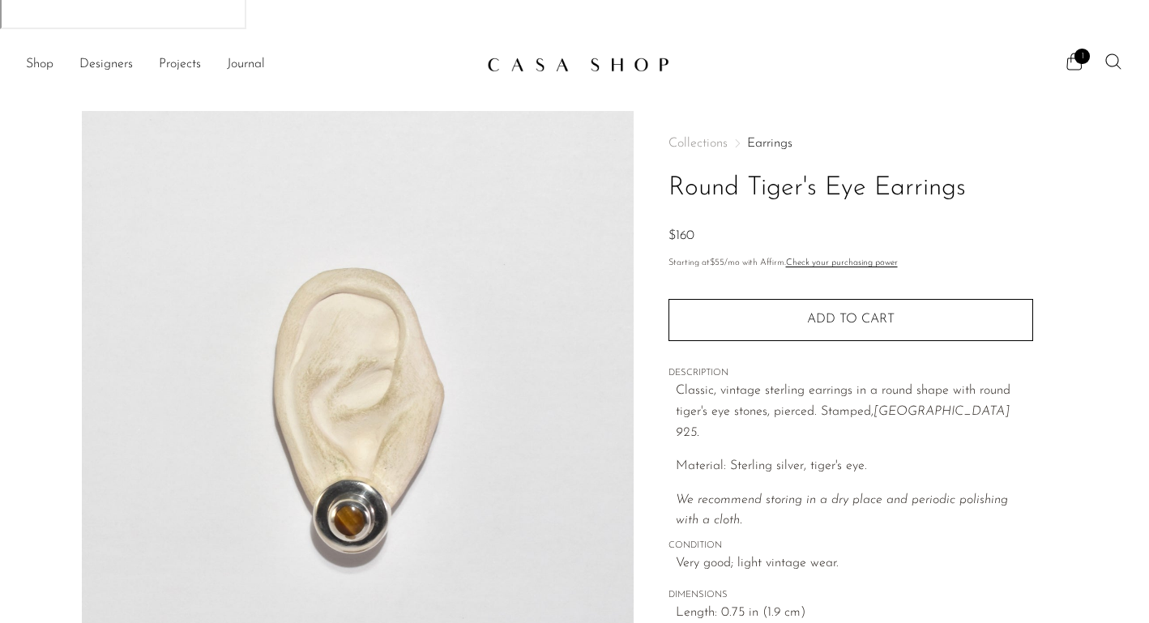
click at [807, 382] on div "Collections Earrings Round Tiger's Eye Earrings $160 Starting at $55 /mo with A…" at bounding box center [851, 396] width 365 height 571
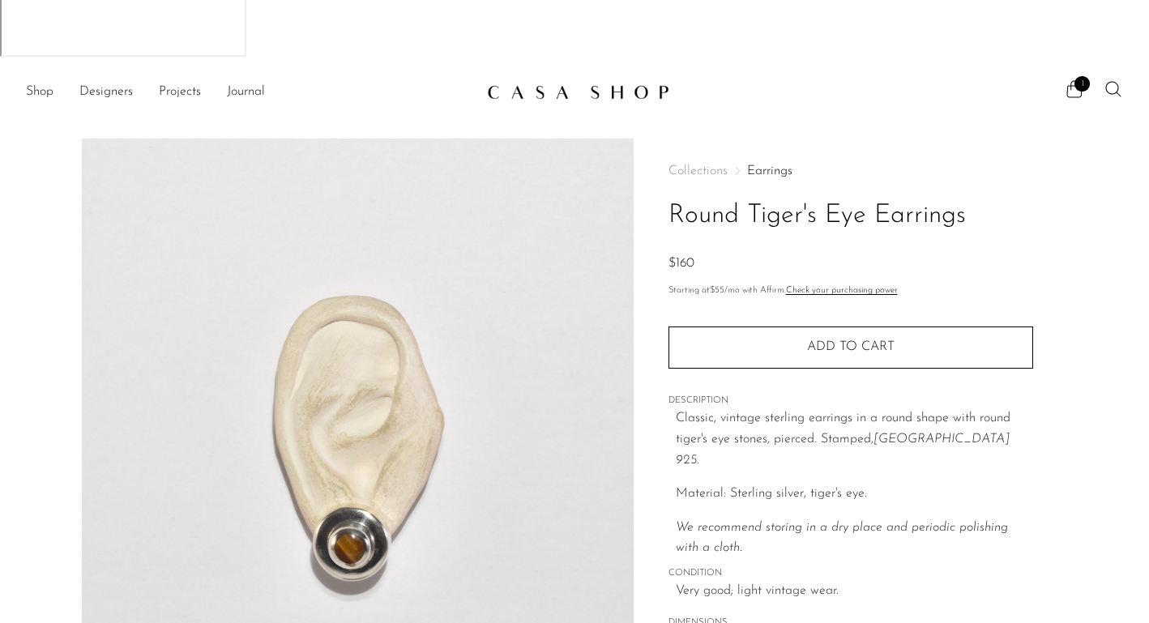
scroll to position [0, 0]
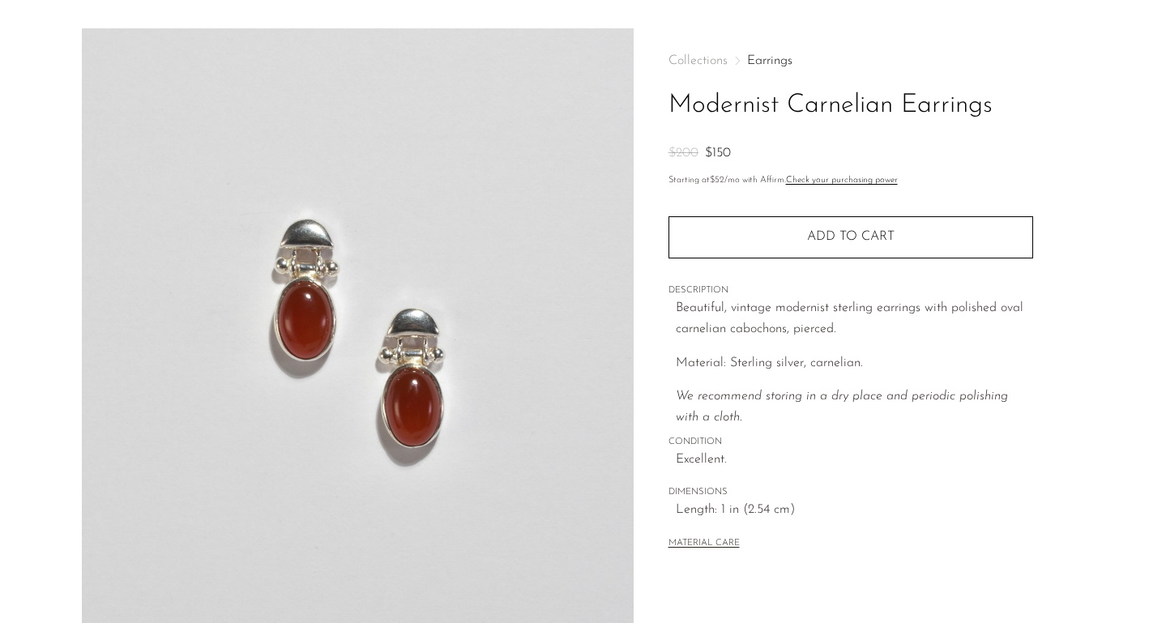
scroll to position [250, 0]
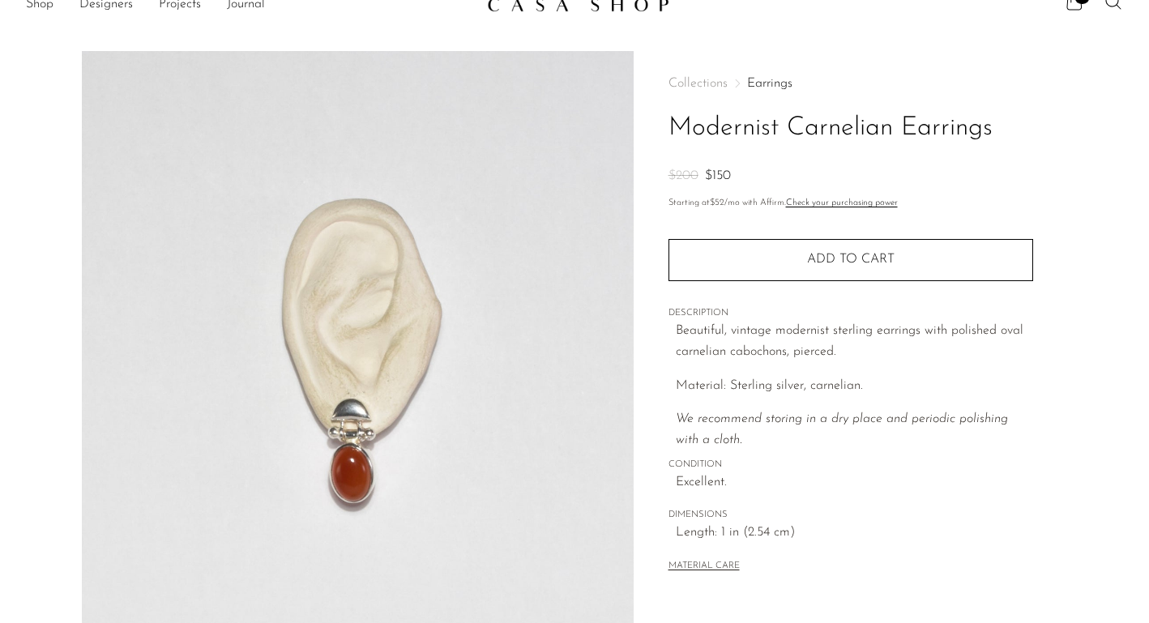
scroll to position [225, 0]
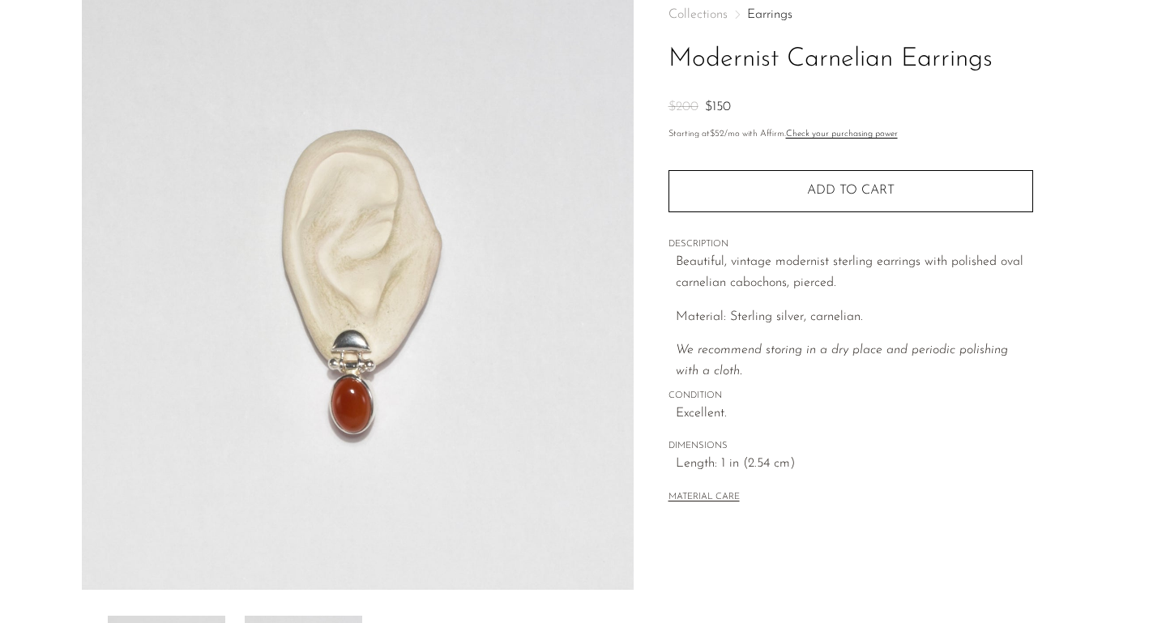
drag, startPoint x: 870, startPoint y: 149, endPoint x: 913, endPoint y: 178, distance: 51.9
click at [913, 252] on div "Beautiful, vintage modernist sterling earrings with polished oval carnelian cab…" at bounding box center [854, 317] width 357 height 130
click at [910, 252] on div "Beautiful, vintage modernist sterling earrings with polished oval carnelian cab…" at bounding box center [854, 317] width 357 height 130
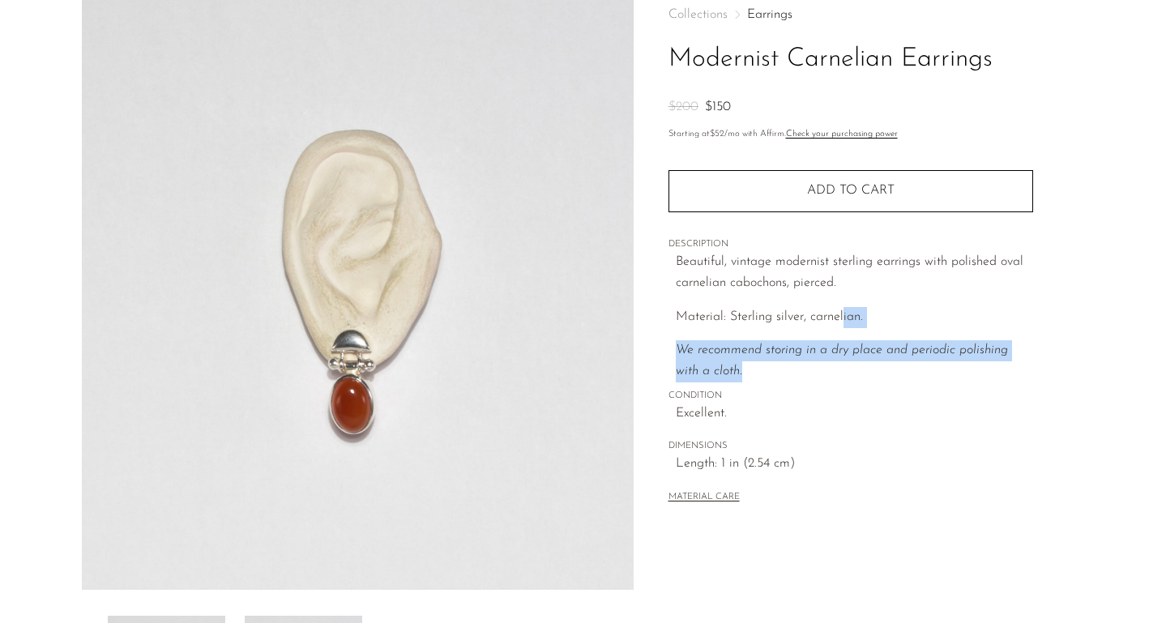
drag, startPoint x: 841, startPoint y: 229, endPoint x: 842, endPoint y: 194, distance: 35.7
click at [842, 252] on div "Beautiful, vintage modernist sterling earrings with polished oval carnelian cab…" at bounding box center [854, 317] width 357 height 130
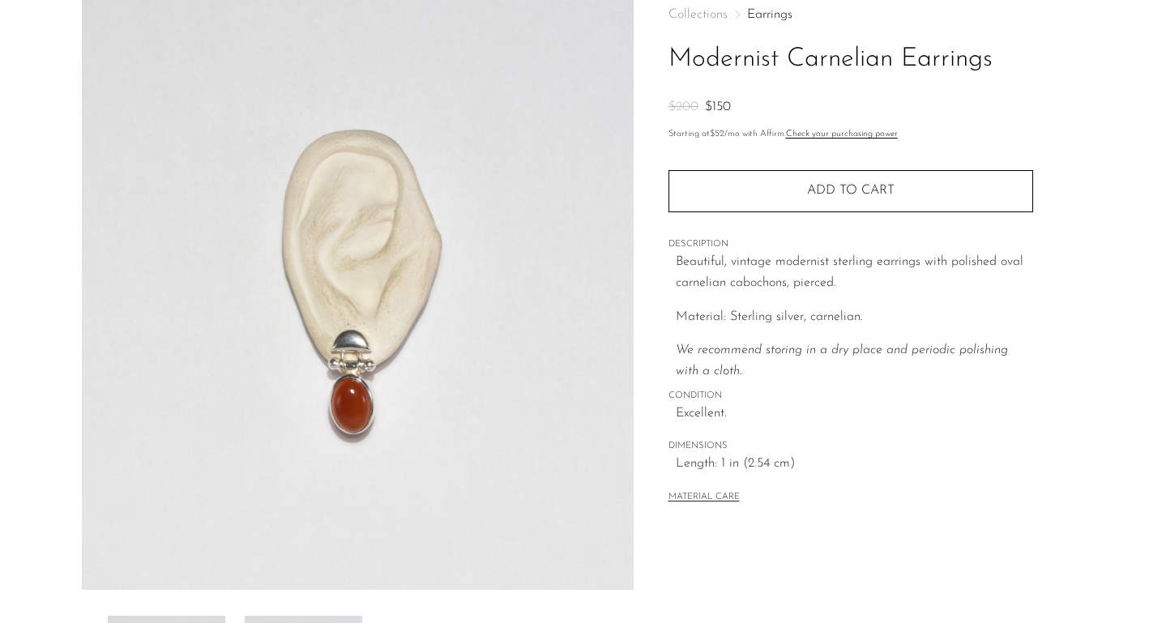
click at [874, 389] on span "CONDITION" at bounding box center [851, 396] width 365 height 15
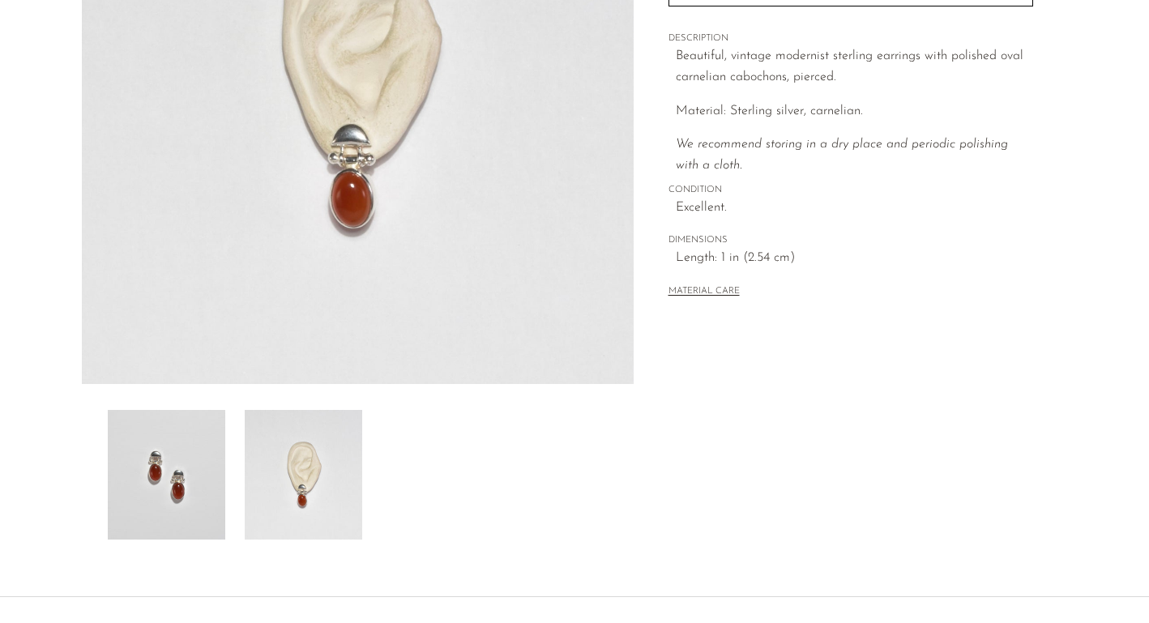
scroll to position [432, 0]
click at [316, 409] on img at bounding box center [304, 474] width 118 height 130
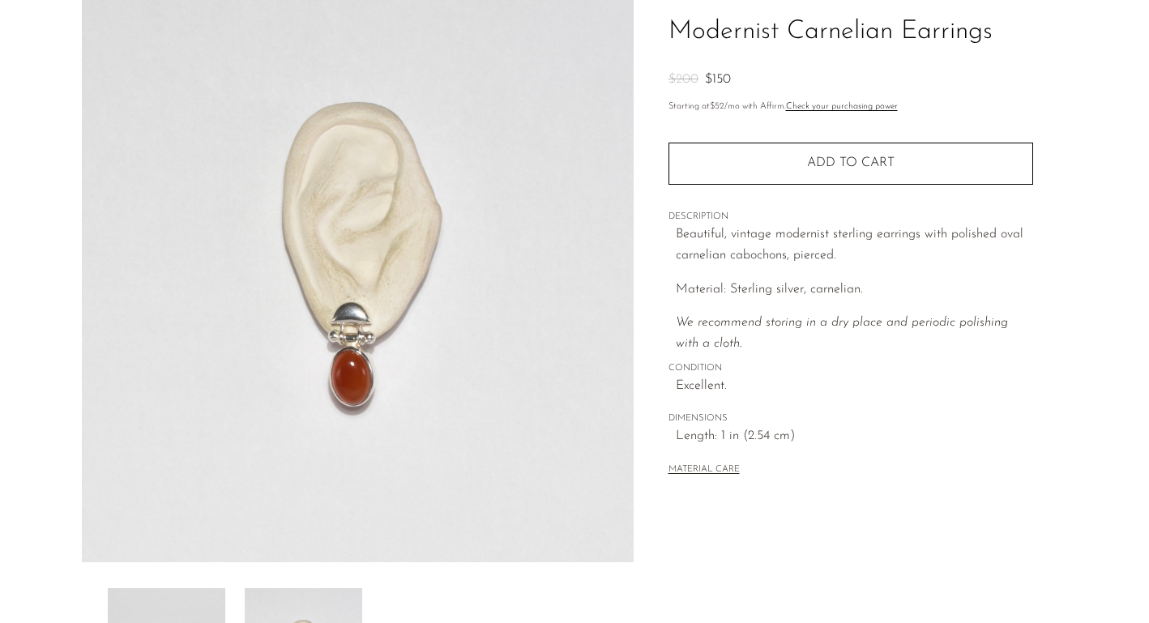
scroll to position [0, 0]
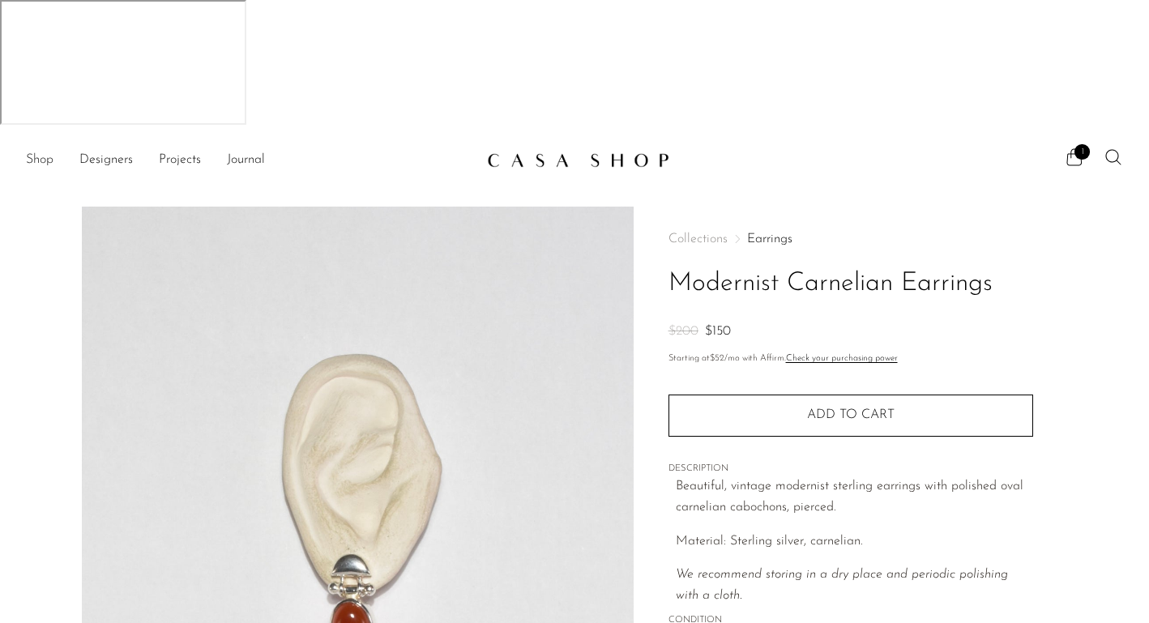
click at [46, 150] on link "Shop" at bounding box center [40, 160] width 28 height 21
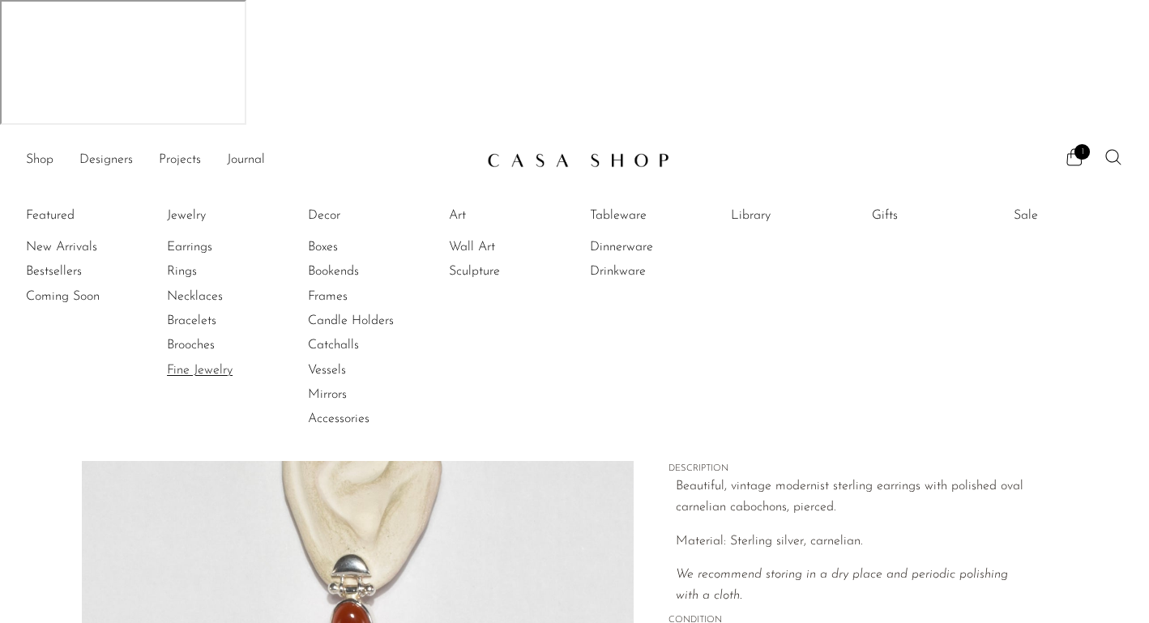
click at [201, 362] on link "Fine Jewelry" at bounding box center [228, 371] width 122 height 18
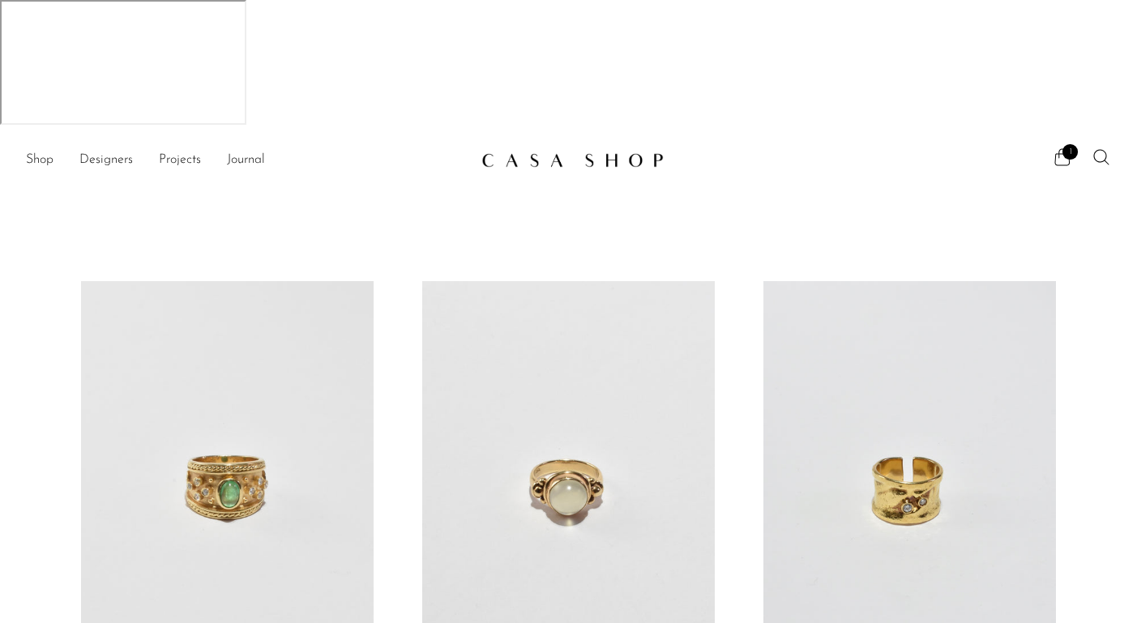
click at [589, 300] on link at bounding box center [568, 485] width 293 height 409
click at [49, 150] on link "Shop" at bounding box center [40, 160] width 28 height 21
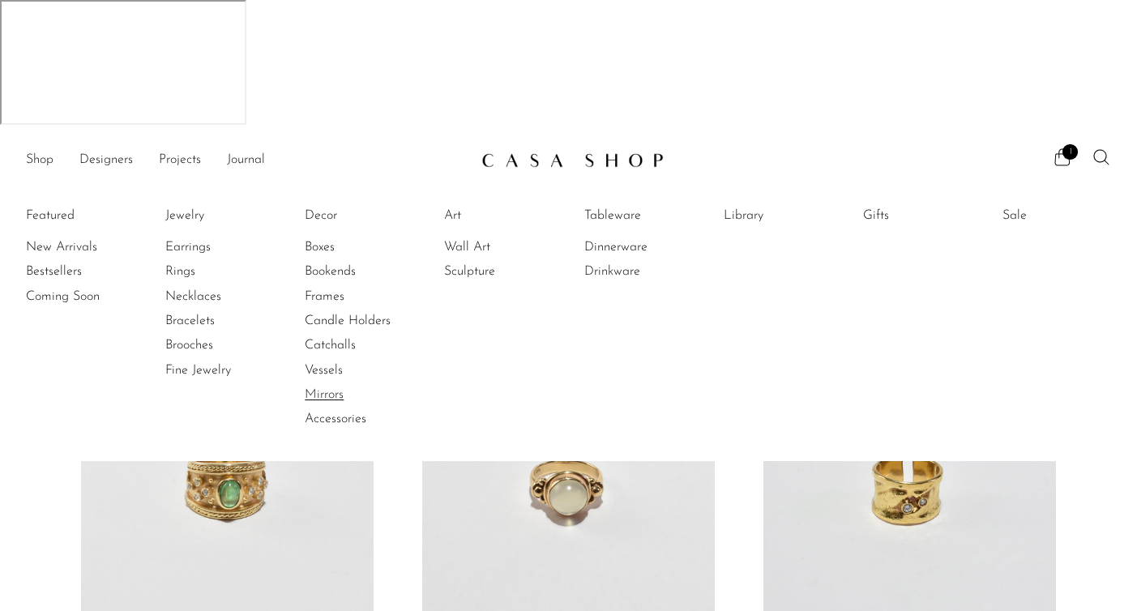
click at [336, 386] on link "Mirrors" at bounding box center [366, 395] width 122 height 18
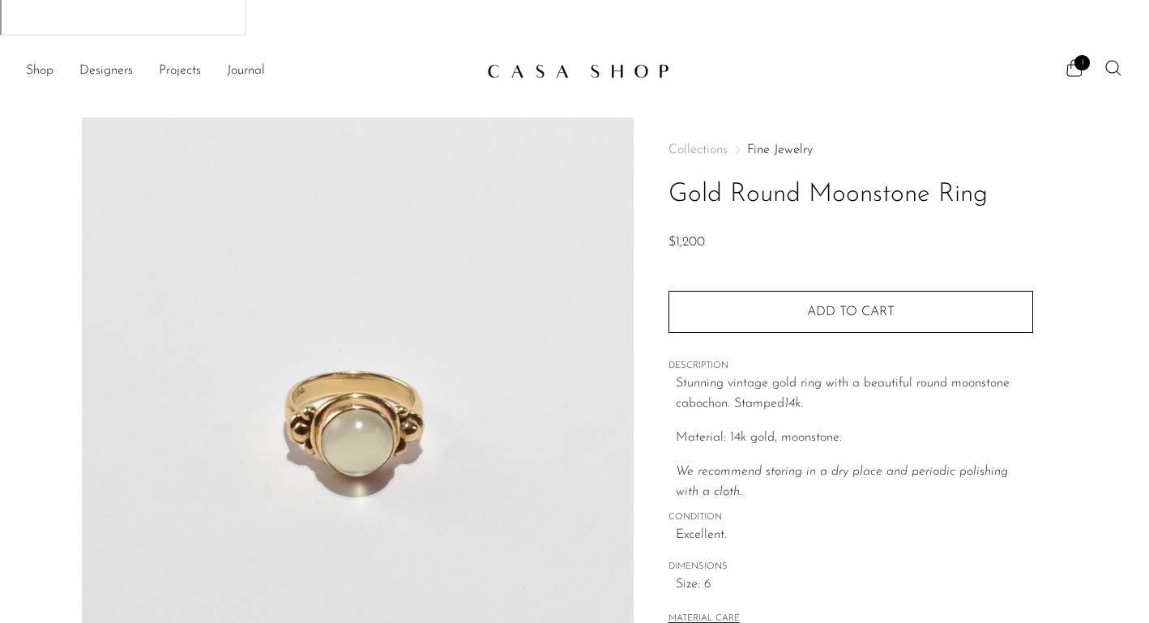
scroll to position [302, 0]
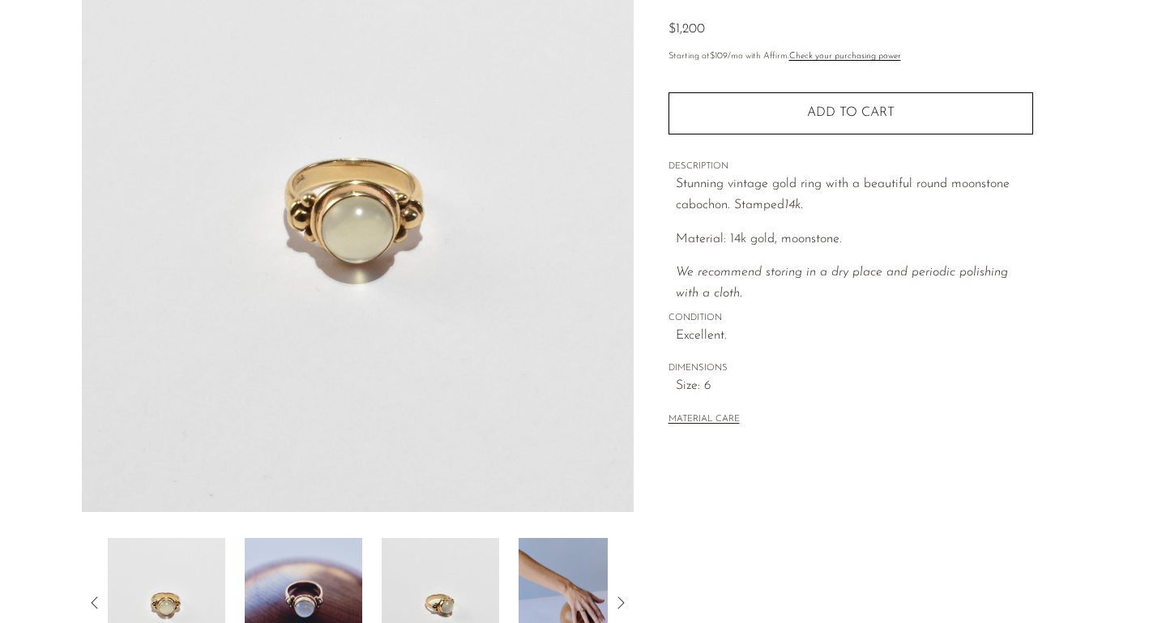
click at [589, 538] on img at bounding box center [578, 603] width 118 height 130
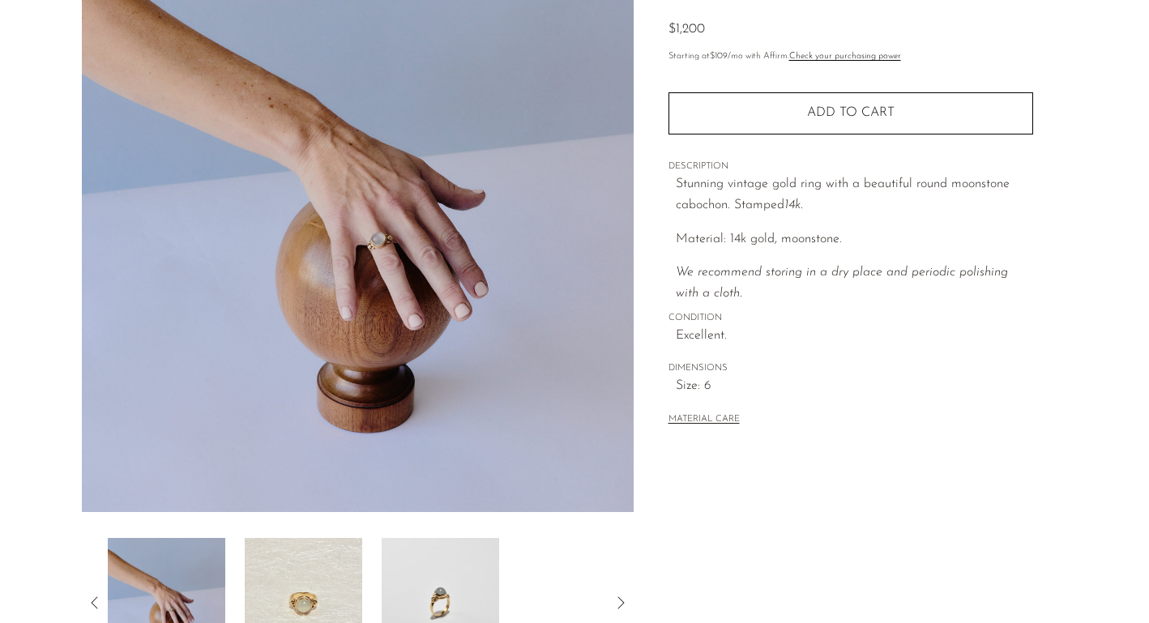
click at [345, 538] on img at bounding box center [304, 603] width 118 height 130
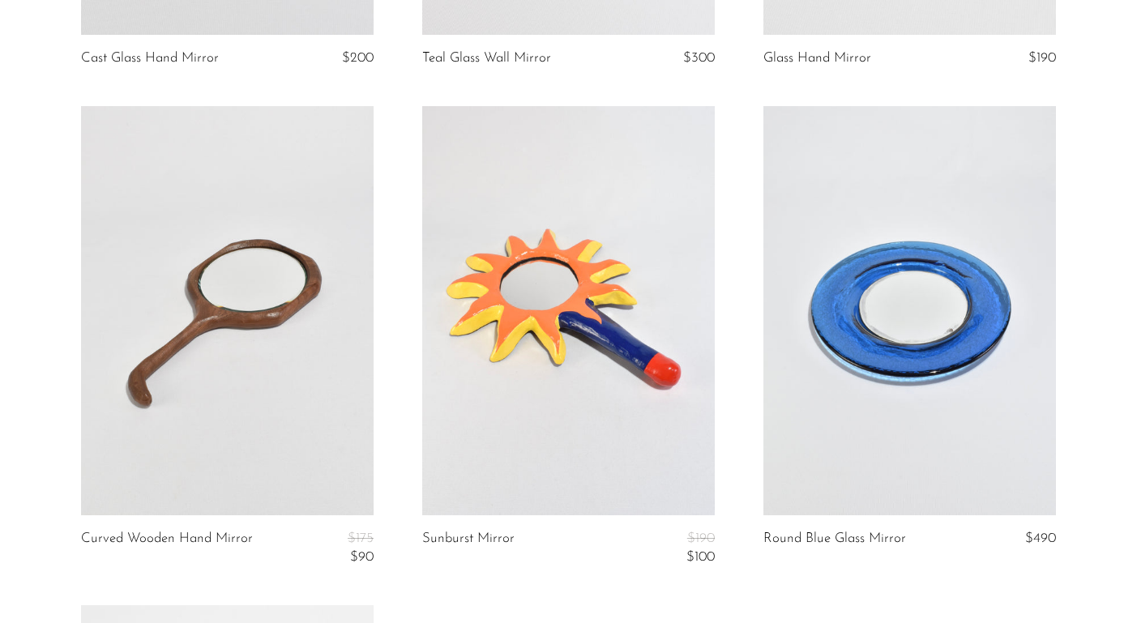
scroll to position [657, 0]
click at [957, 287] on link at bounding box center [910, 309] width 293 height 409
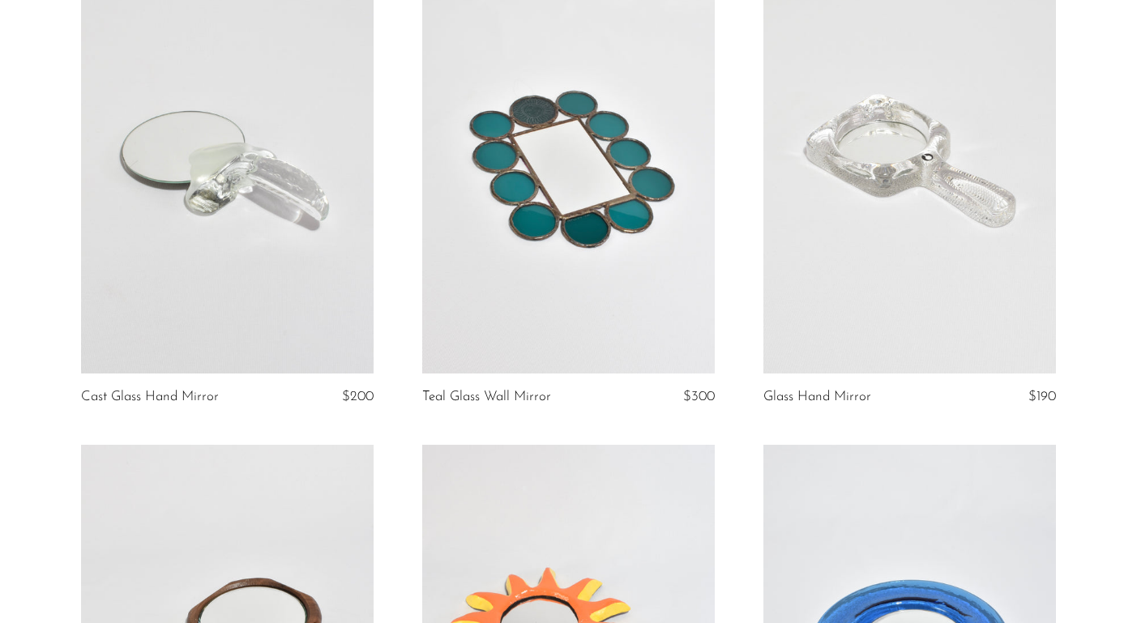
scroll to position [0, 0]
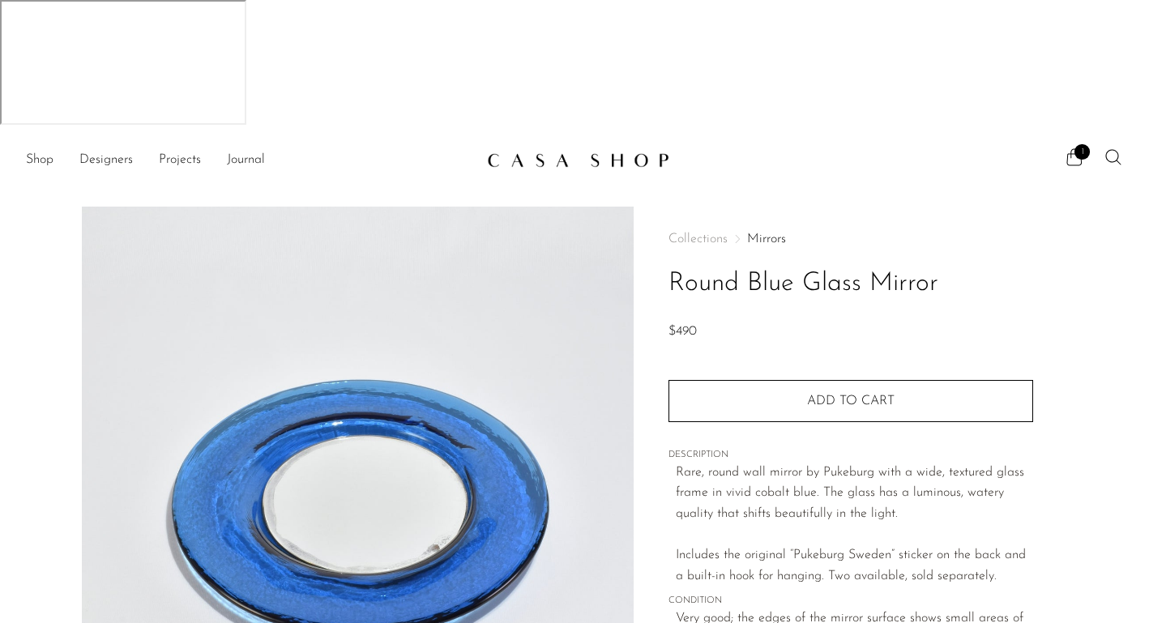
scroll to position [302, 0]
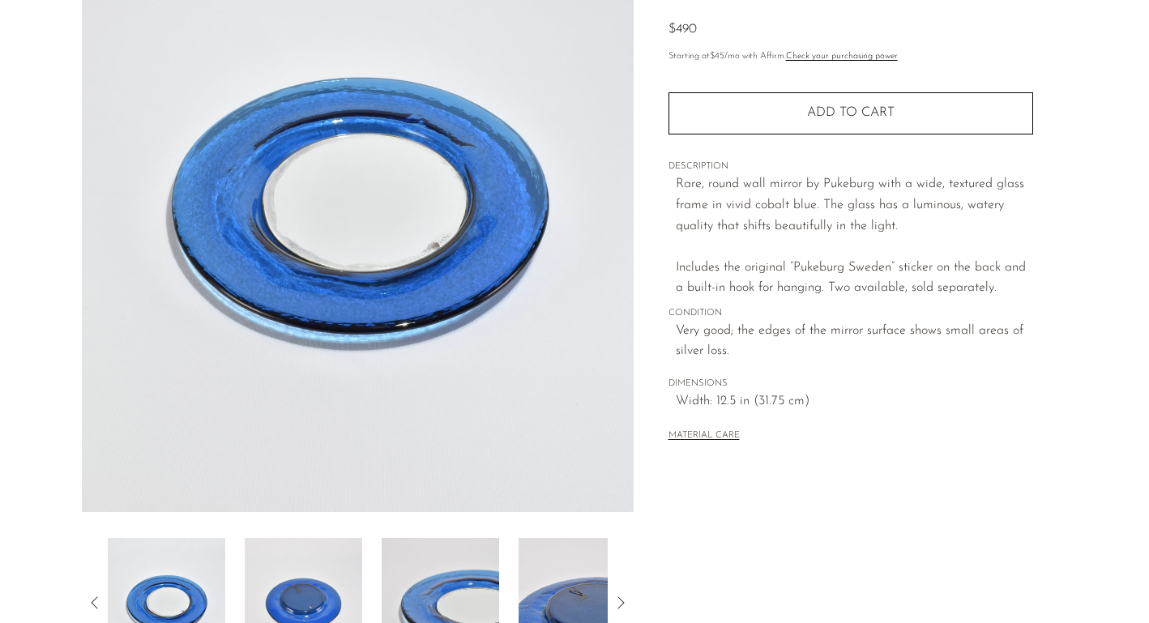
click at [325, 538] on img at bounding box center [304, 603] width 118 height 130
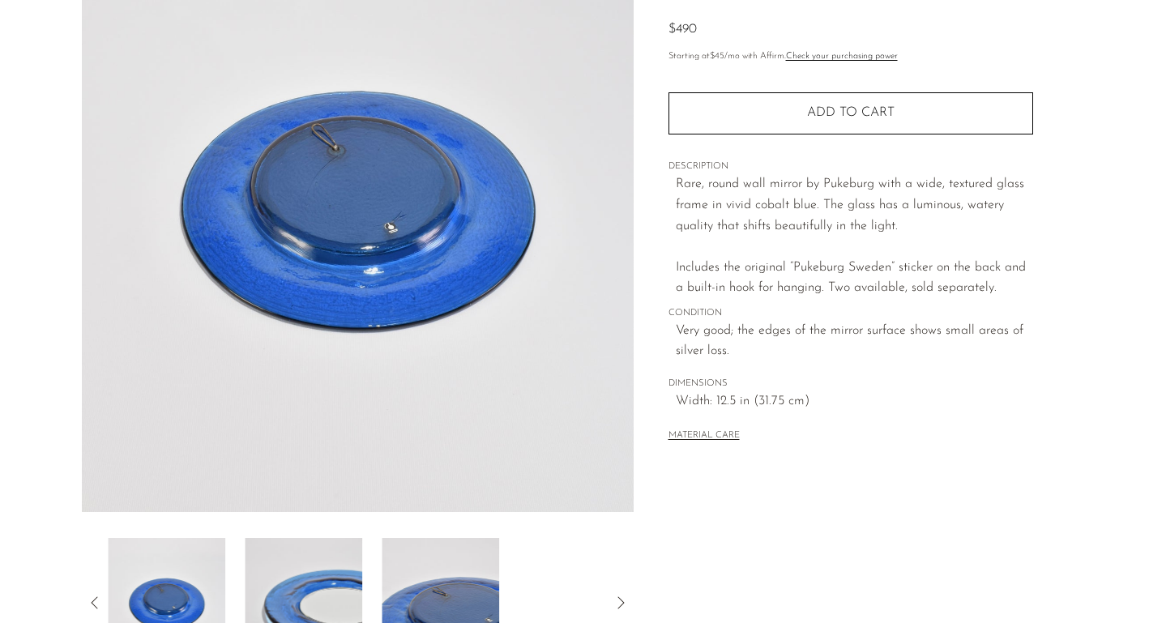
click at [321, 538] on img at bounding box center [304, 603] width 118 height 130
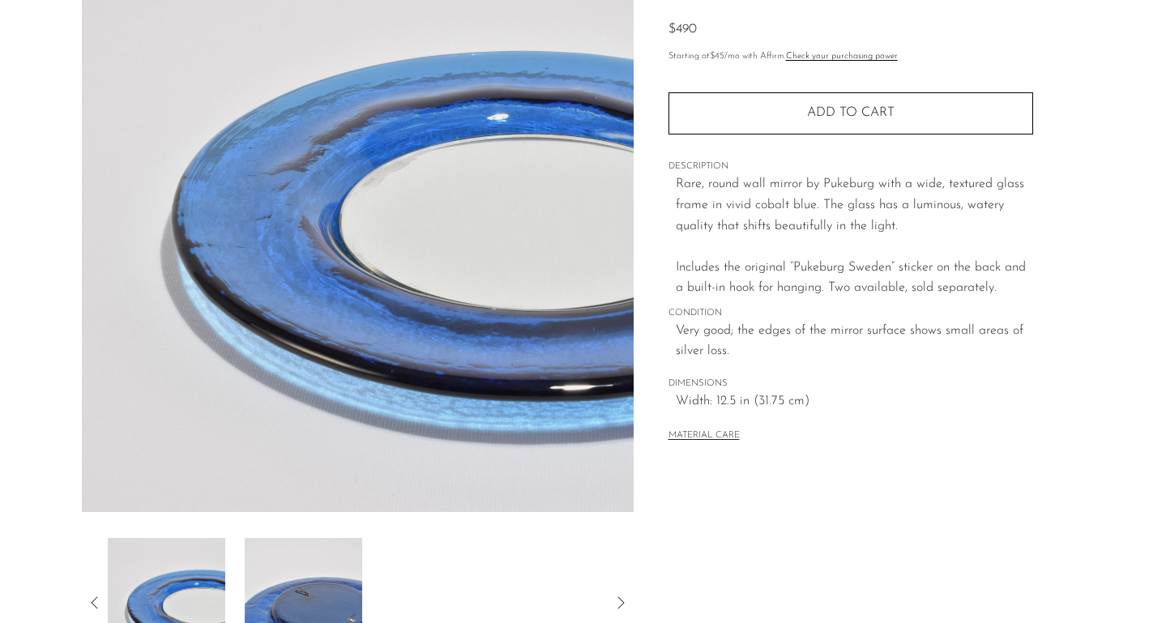
click at [327, 538] on img at bounding box center [304, 603] width 118 height 130
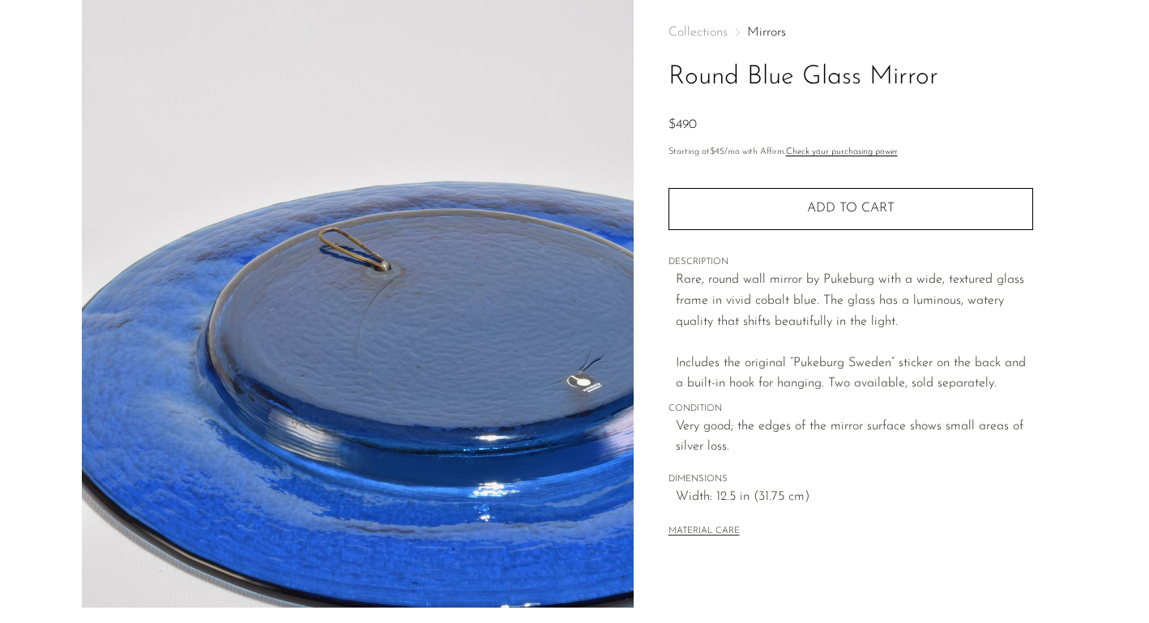
scroll to position [191, 0]
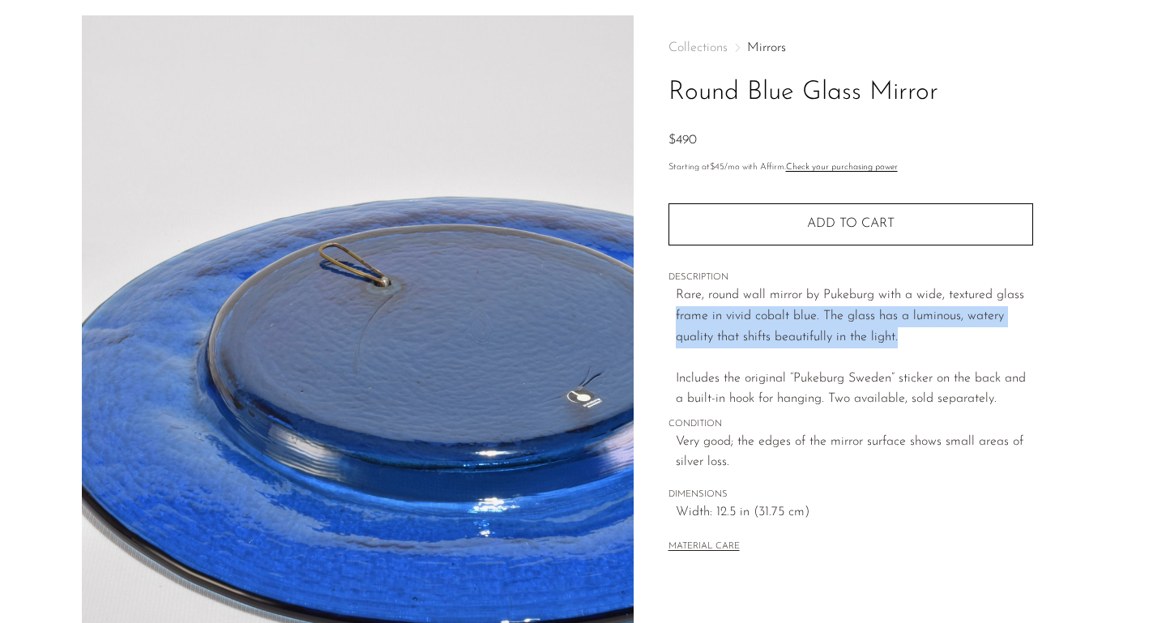
drag, startPoint x: 909, startPoint y: 211, endPoint x: 664, endPoint y: 180, distance: 246.7
click at [664, 180] on div "Collections Mirrors Round Blue Glass Mirror $490 Starting at $45 /mo with Affir…" at bounding box center [851, 397] width 434 height 764
click at [862, 285] on p "Rare, round wall mirror by Pukeburg with a wide, textured glass frame in vivid …" at bounding box center [854, 347] width 357 height 125
drag, startPoint x: 944, startPoint y: 217, endPoint x: 799, endPoint y: 177, distance: 149.9
click at [799, 285] on p "Rare, round wall mirror by Pukeburg with a wide, textured glass frame in vivid …" at bounding box center [854, 347] width 357 height 125
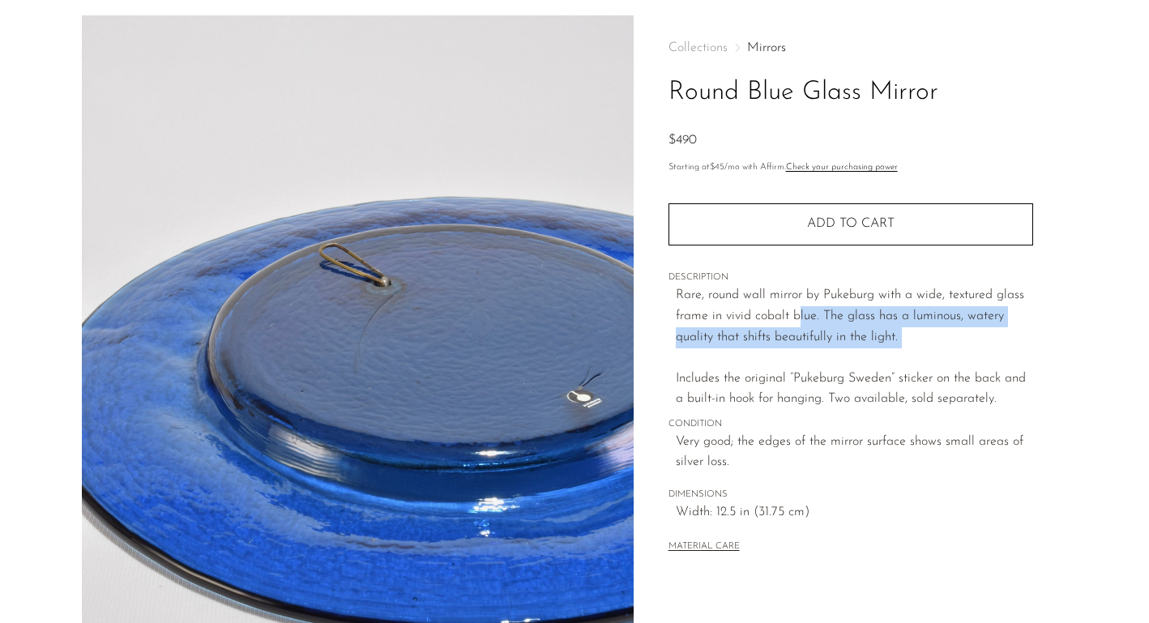
click at [907, 285] on p "Rare, round wall mirror by Pukeburg with a wide, textured glass frame in vivid …" at bounding box center [854, 347] width 357 height 125
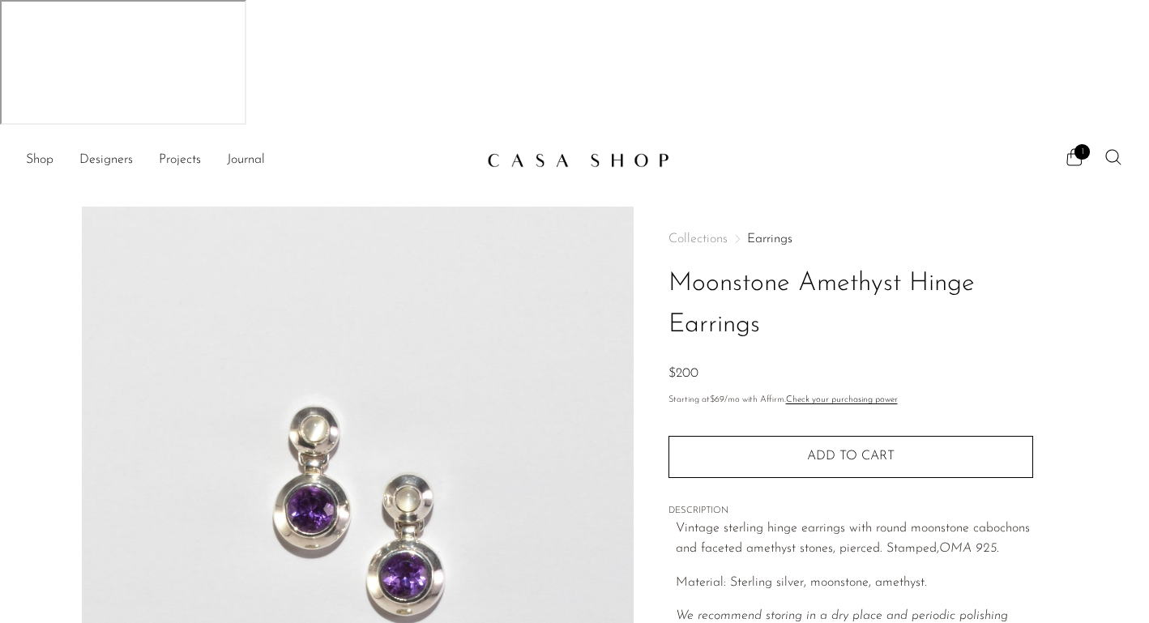
scroll to position [299, 0]
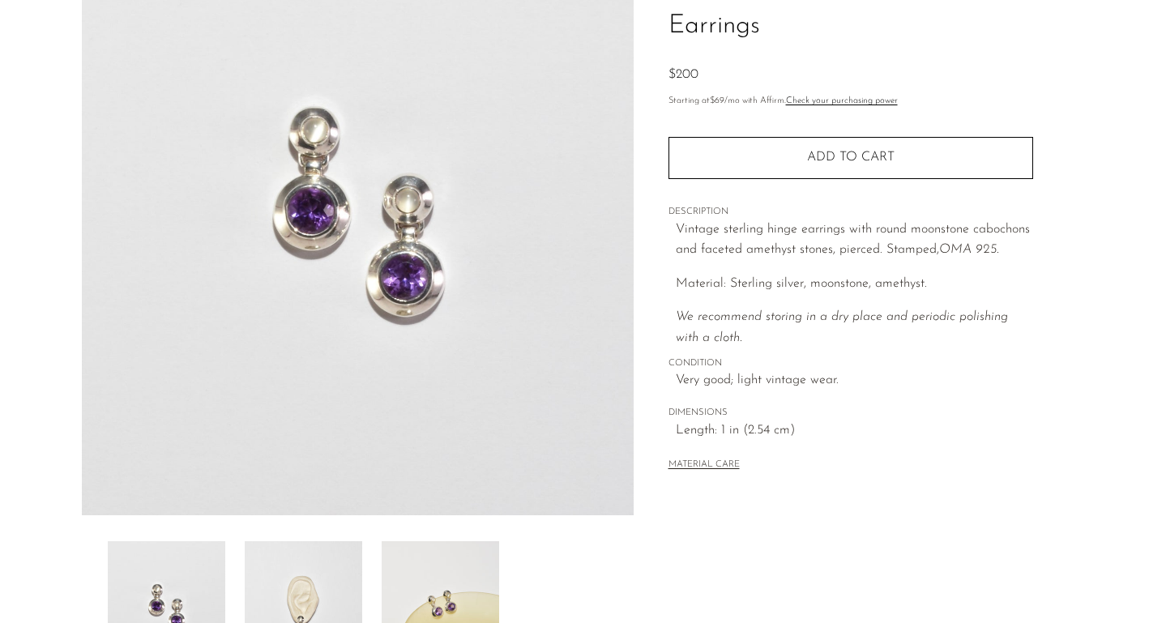
click at [316, 542] on img at bounding box center [304, 607] width 118 height 130
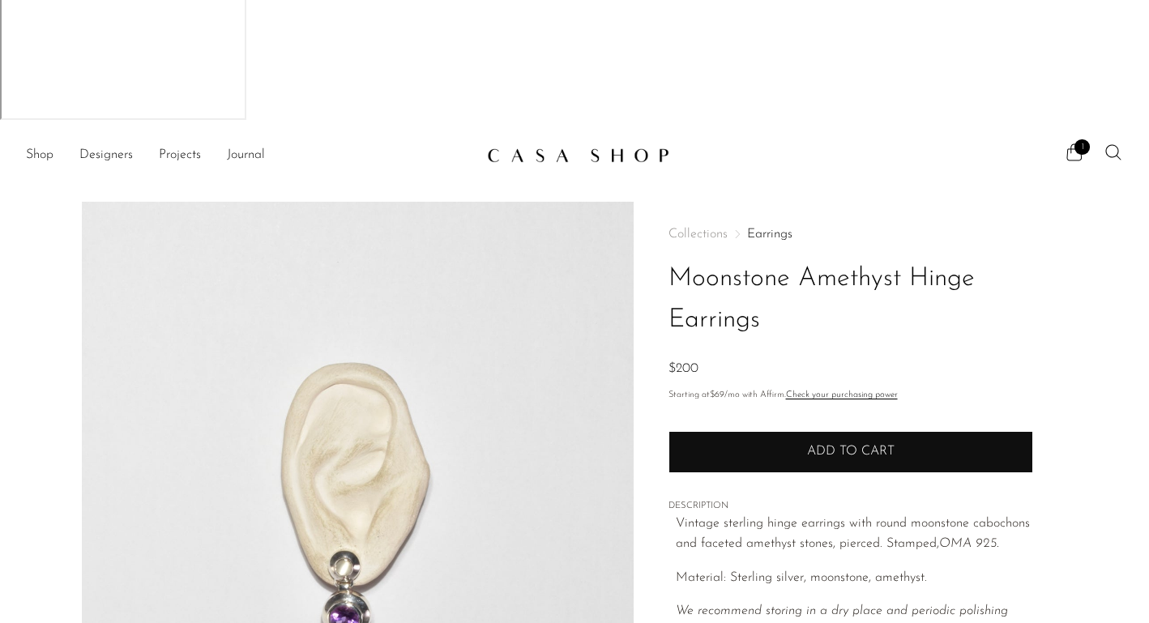
scroll to position [0, 0]
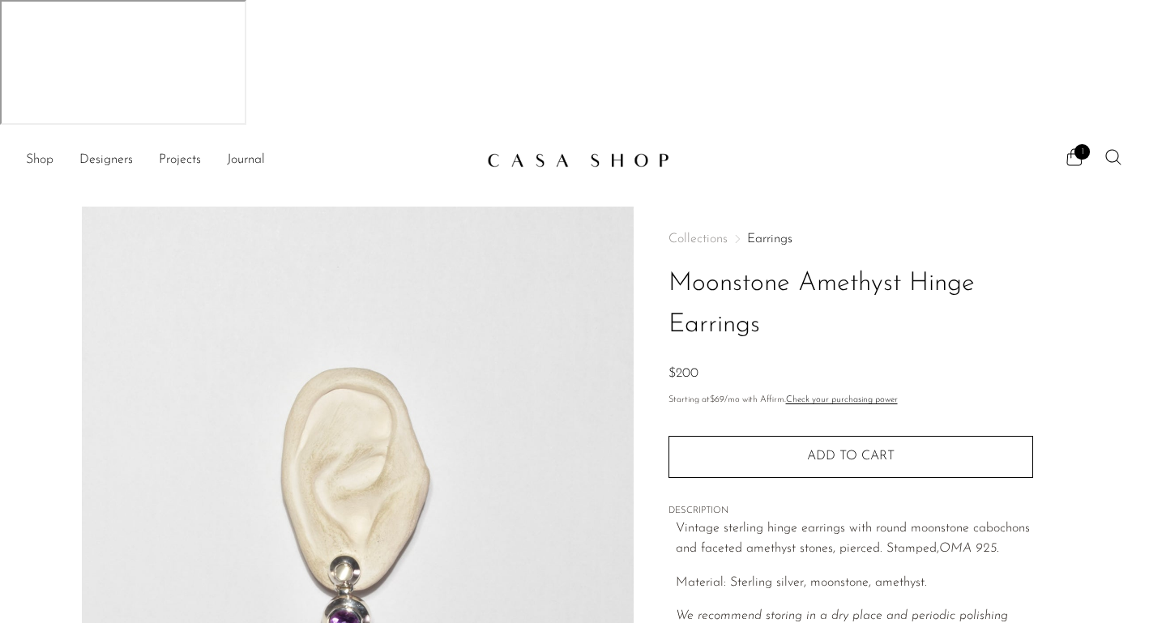
click at [37, 150] on link "Shop" at bounding box center [40, 160] width 28 height 21
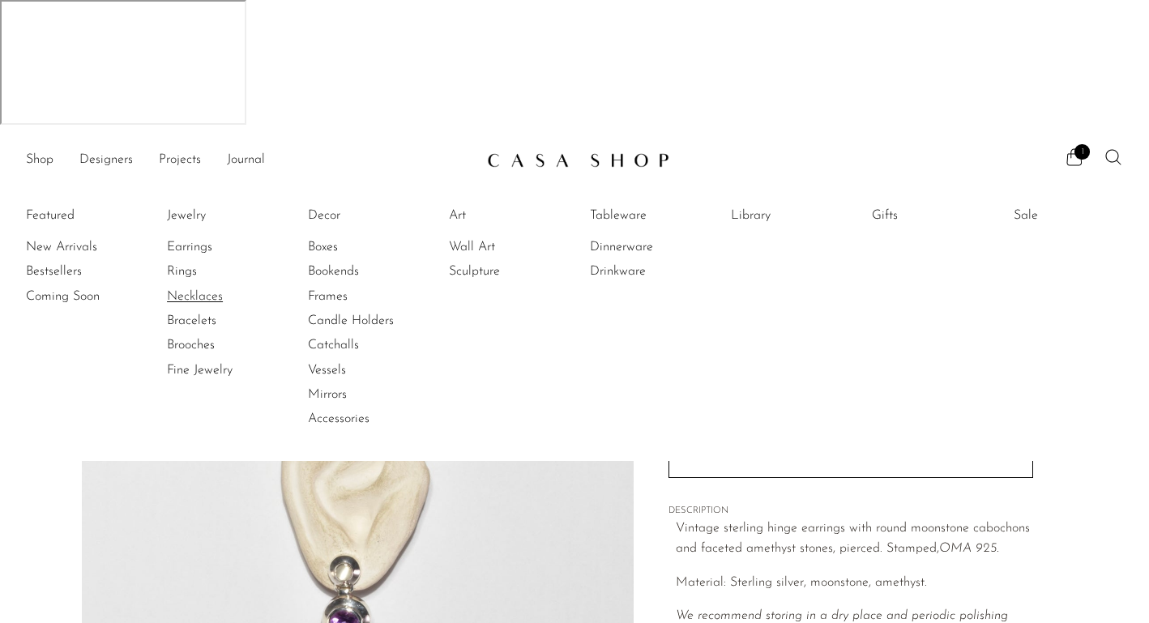
click at [198, 288] on link "Necklaces" at bounding box center [228, 297] width 122 height 18
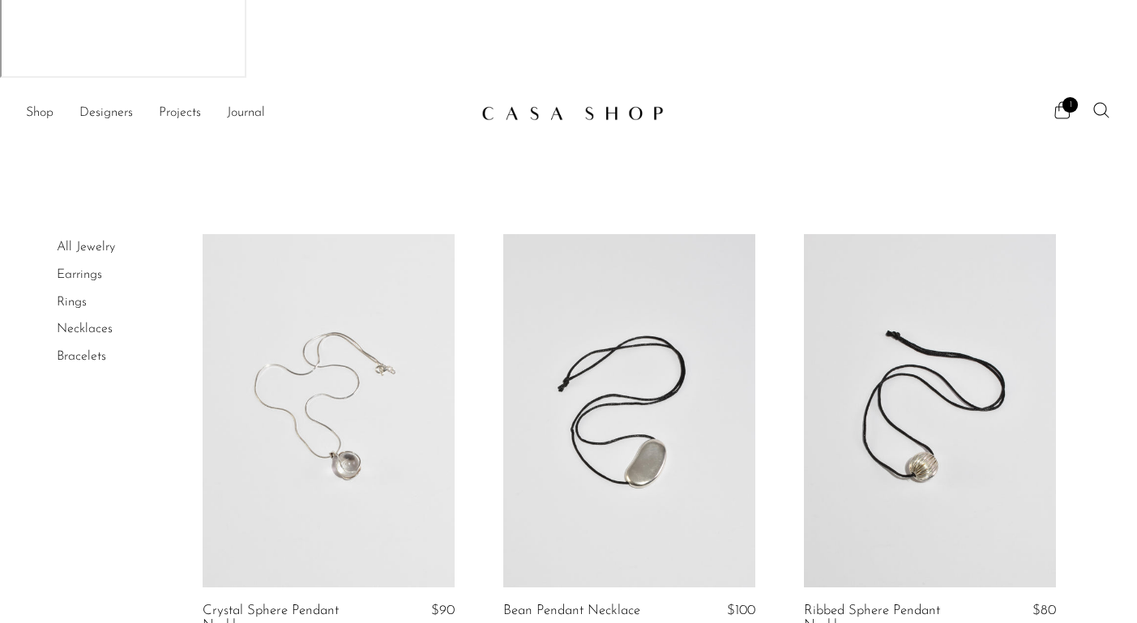
scroll to position [54, 0]
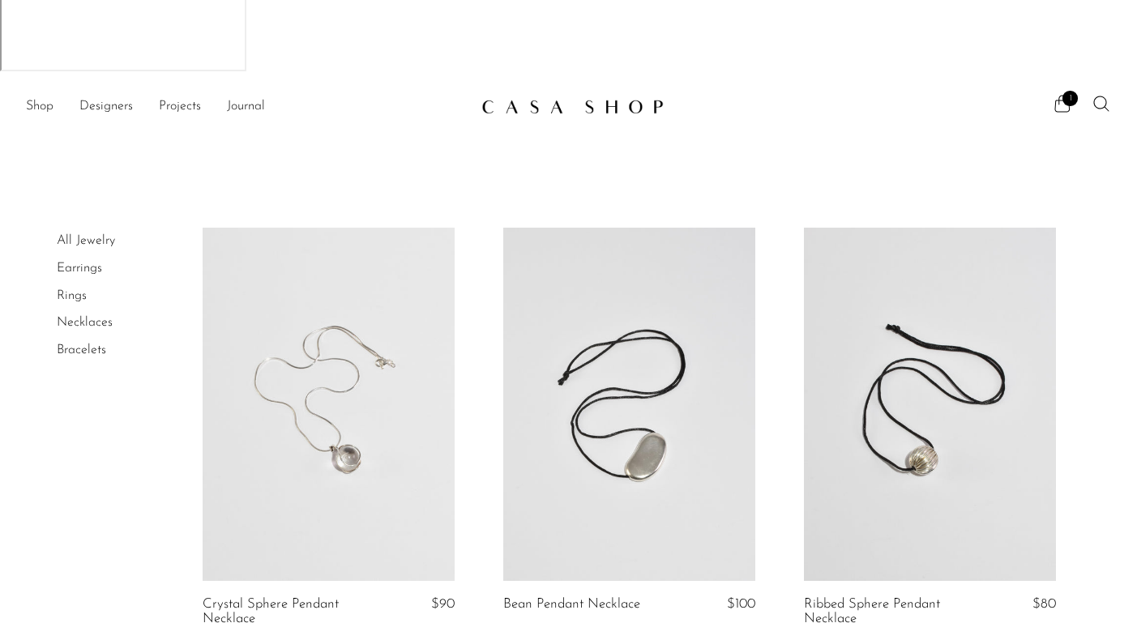
click at [636, 255] on link at bounding box center [629, 404] width 252 height 353
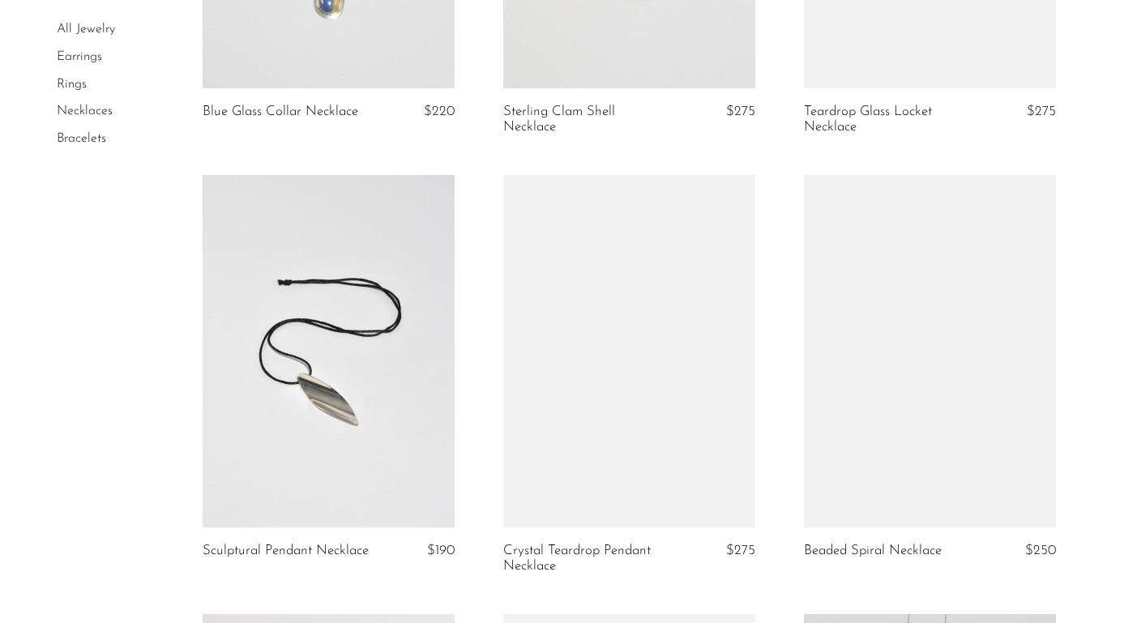
scroll to position [3633, 0]
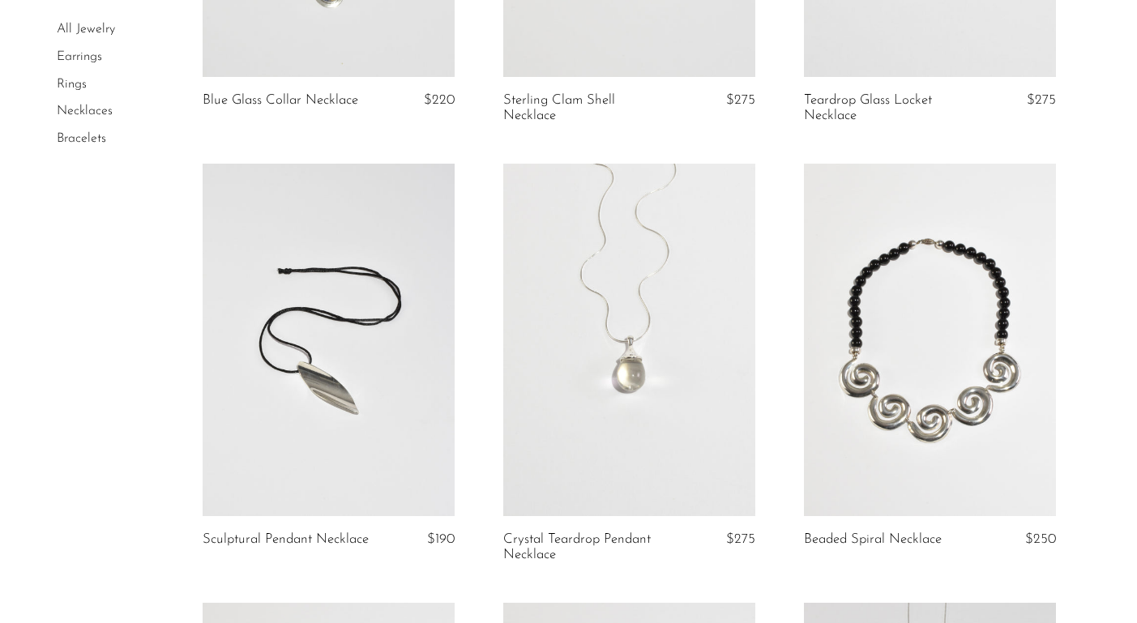
click at [984, 298] on link at bounding box center [930, 340] width 252 height 353
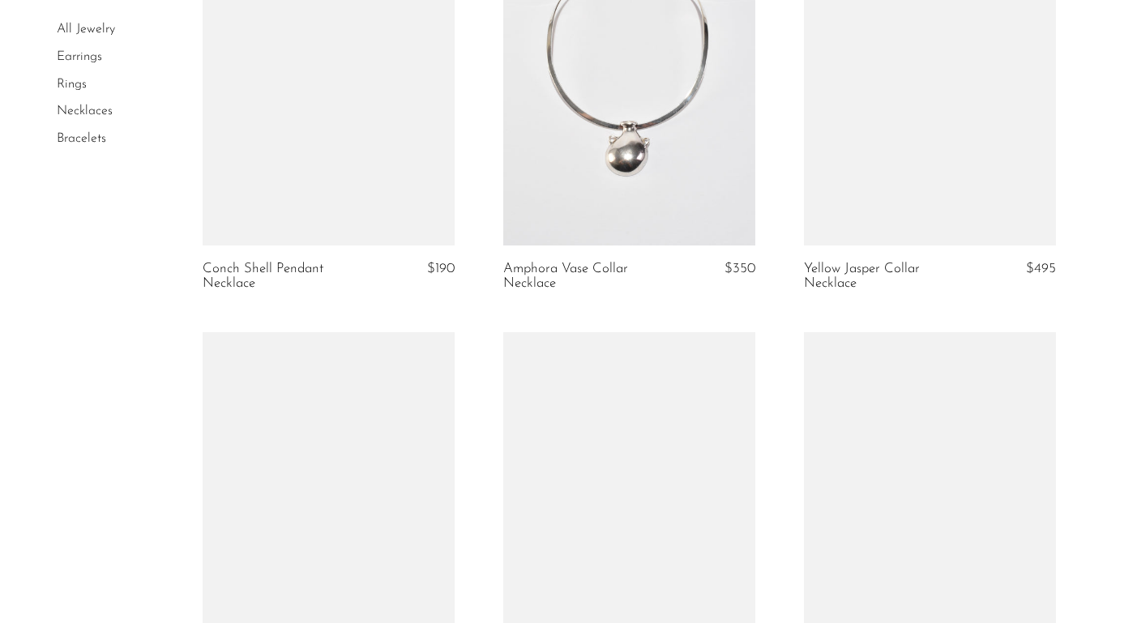
scroll to position [3711, 0]
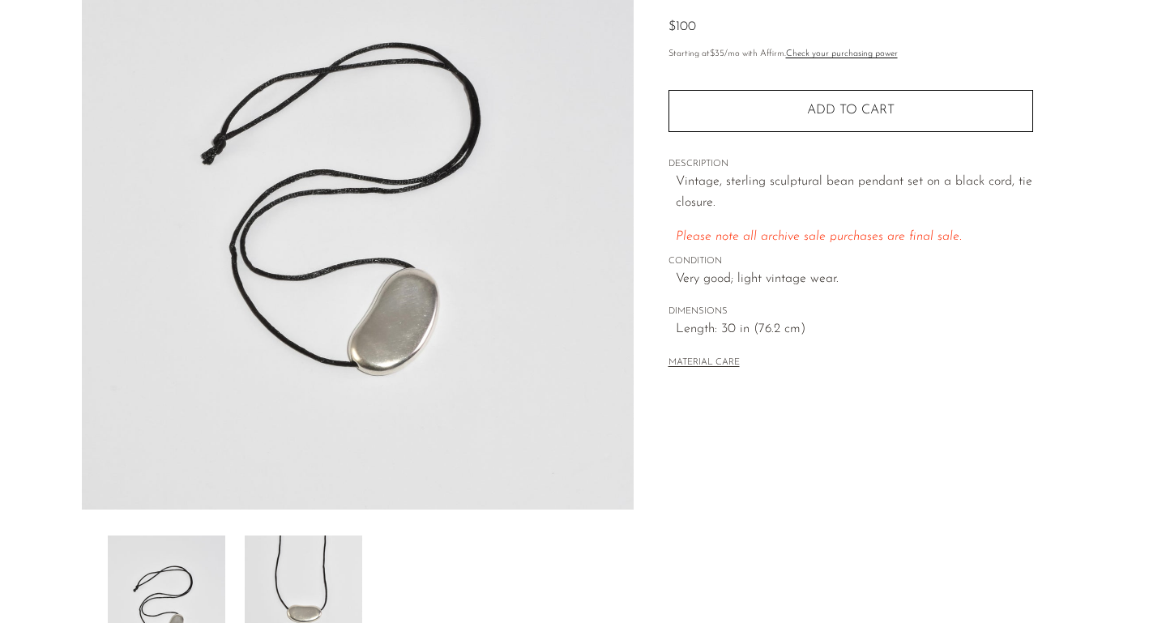
scroll to position [308, 0]
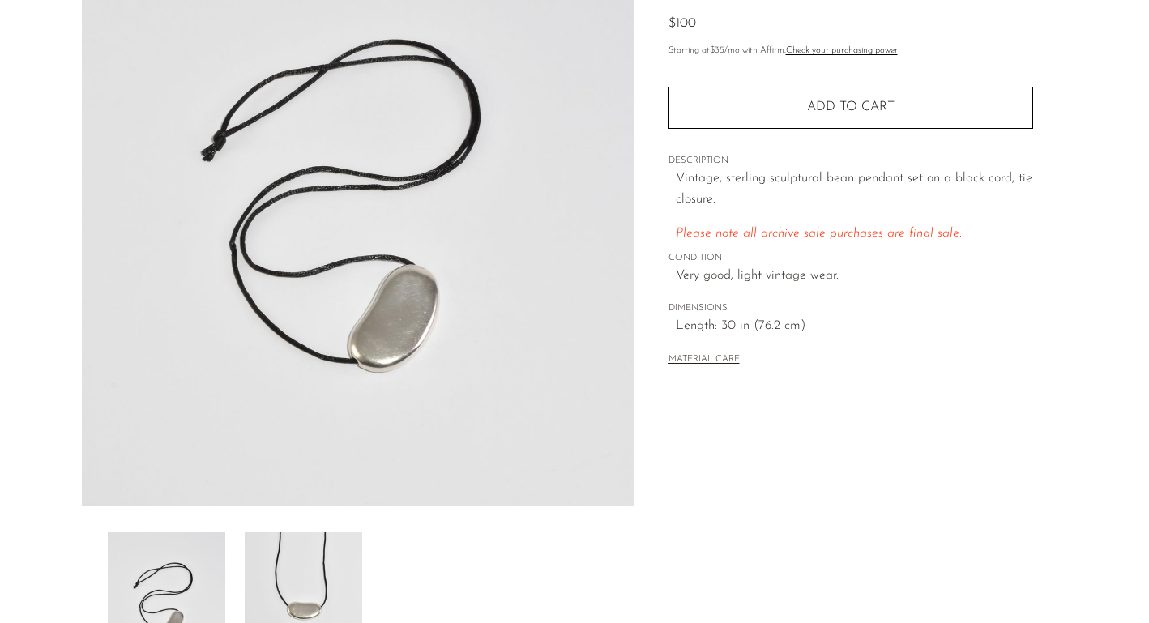
click at [315, 533] on img at bounding box center [304, 598] width 118 height 130
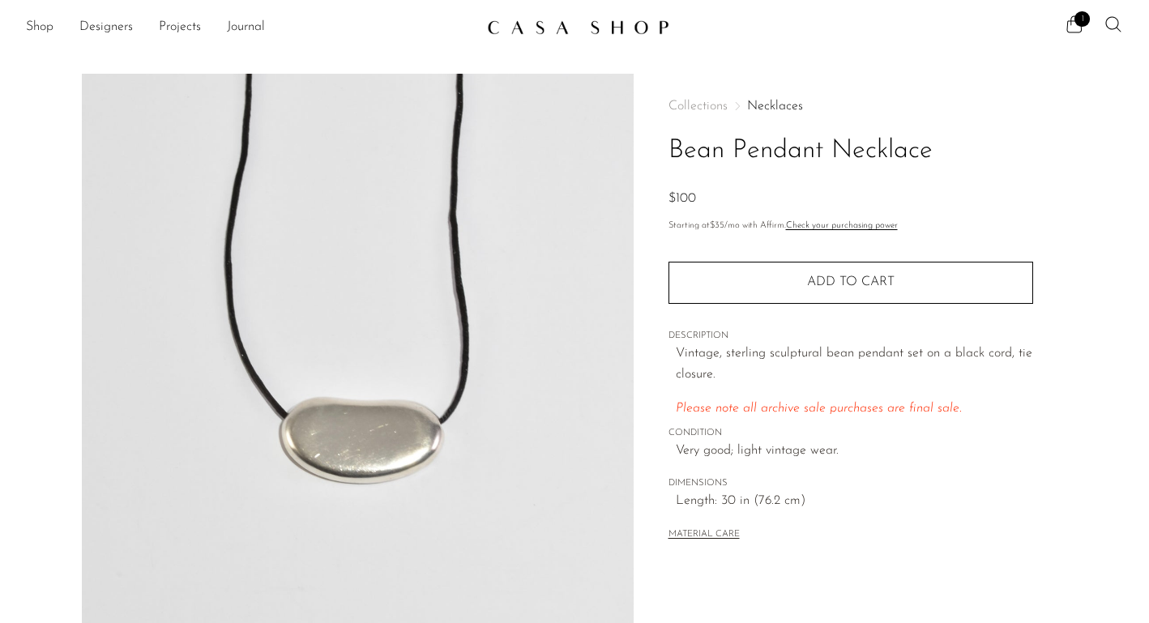
scroll to position [213, 0]
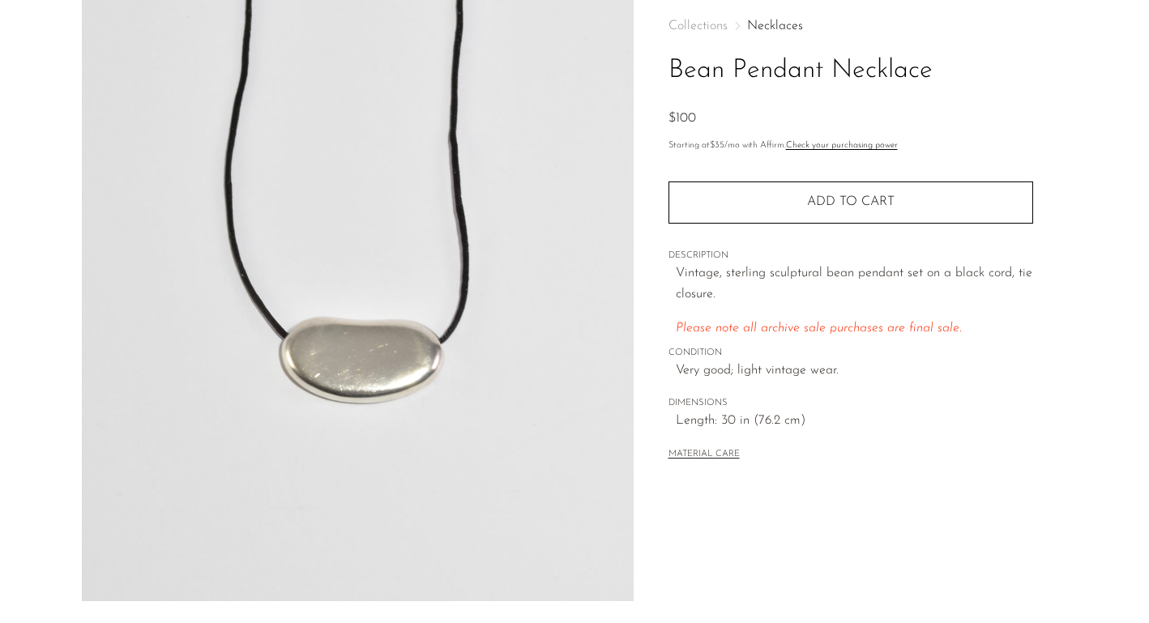
scroll to position [0, 0]
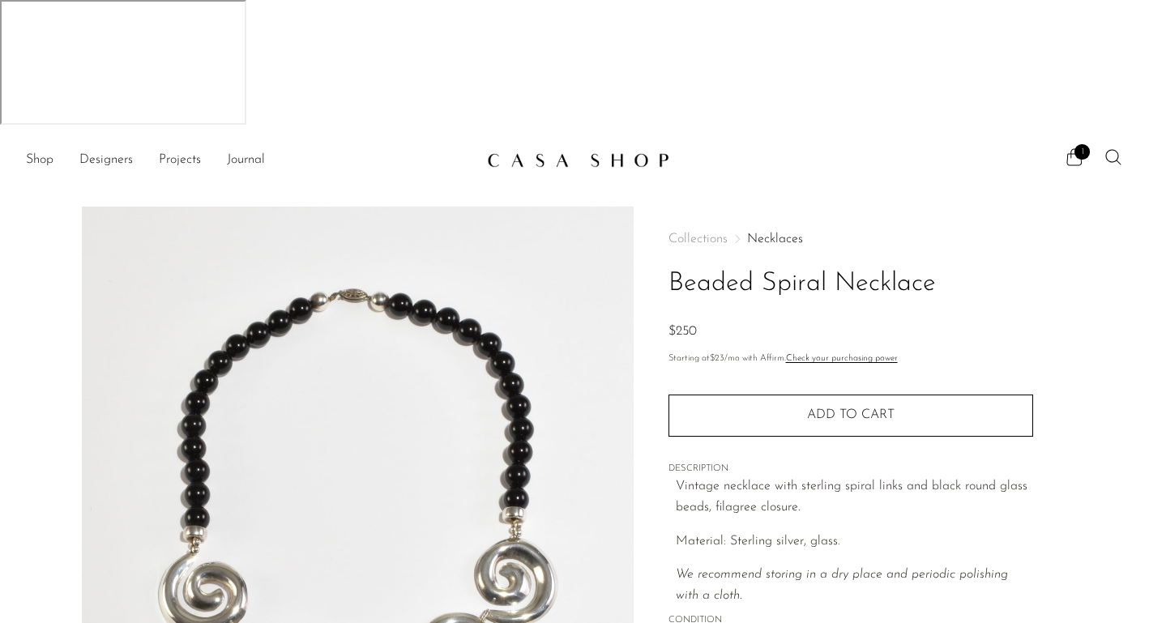
scroll to position [276, 0]
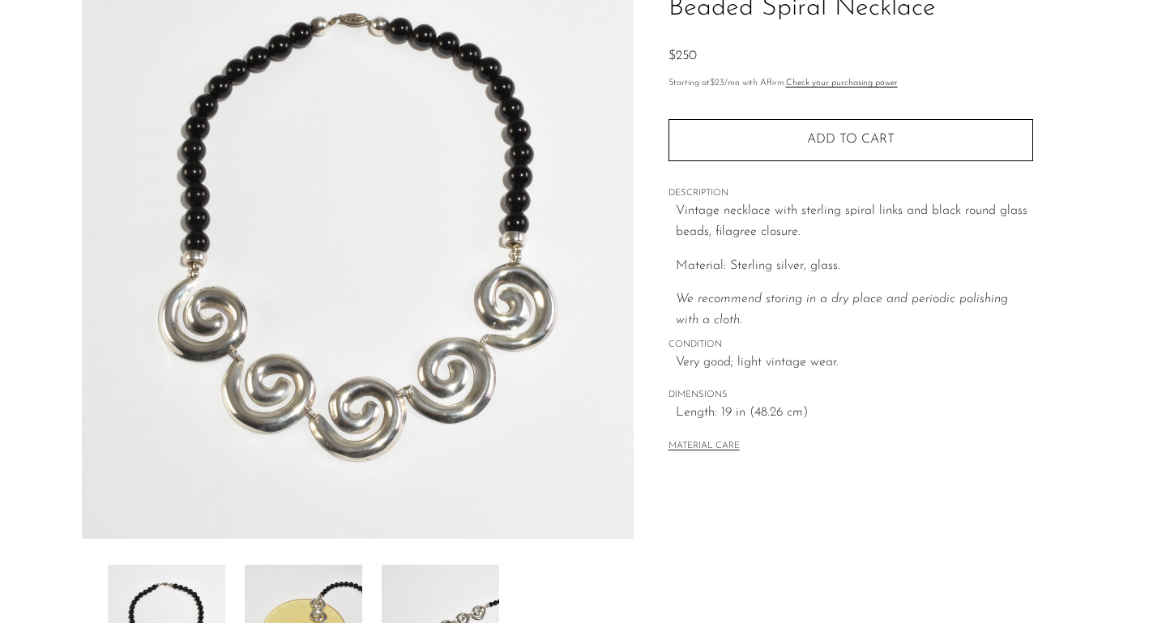
click at [306, 565] on img at bounding box center [304, 630] width 118 height 130
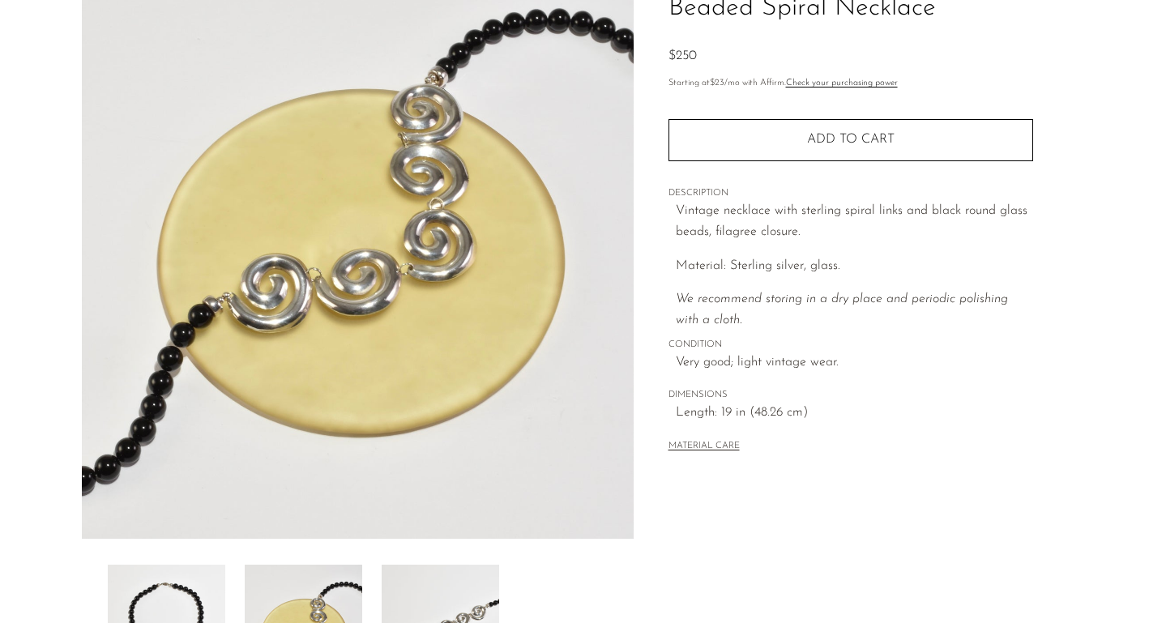
click at [435, 565] on img at bounding box center [441, 630] width 118 height 130
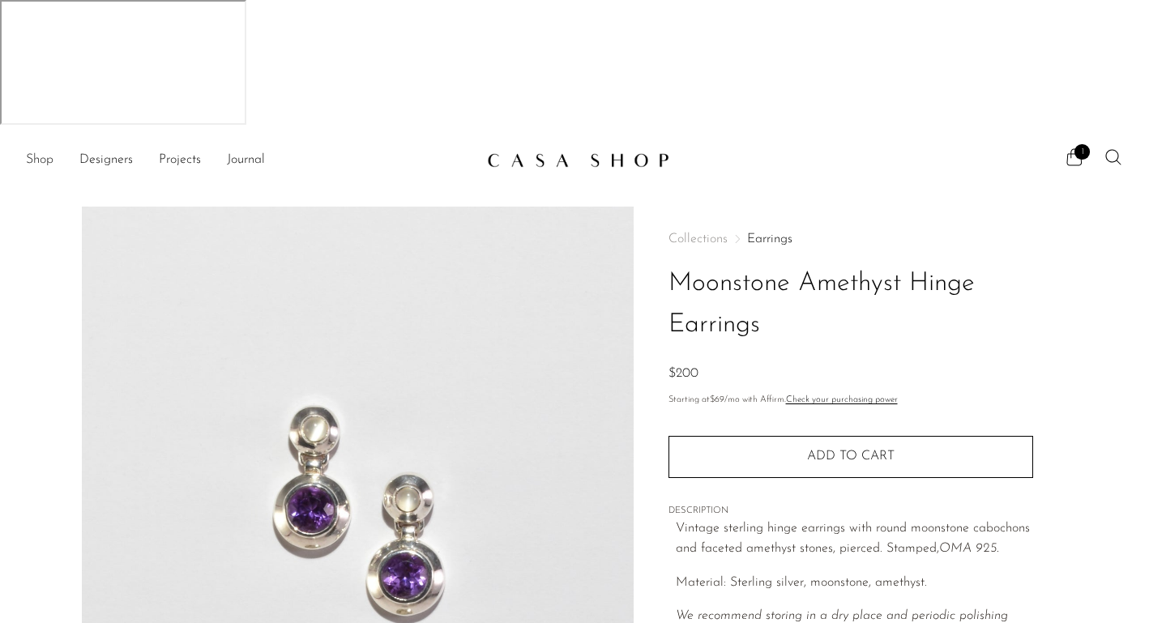
click at [50, 150] on link "Shop" at bounding box center [40, 160] width 28 height 21
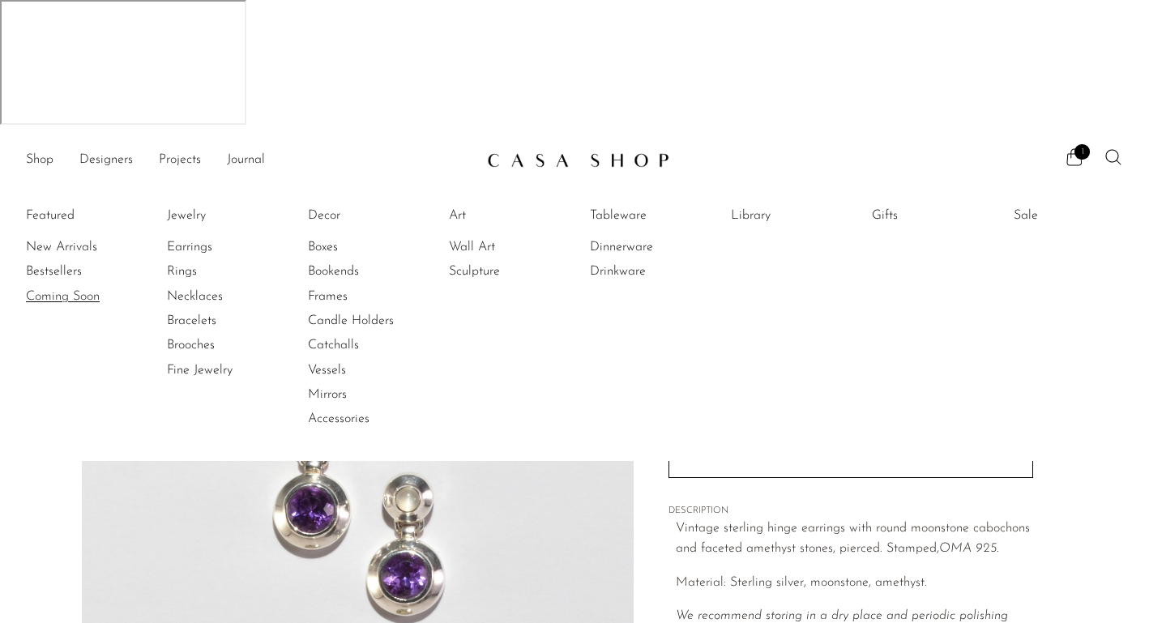
click at [52, 288] on link "Coming Soon" at bounding box center [87, 297] width 122 height 18
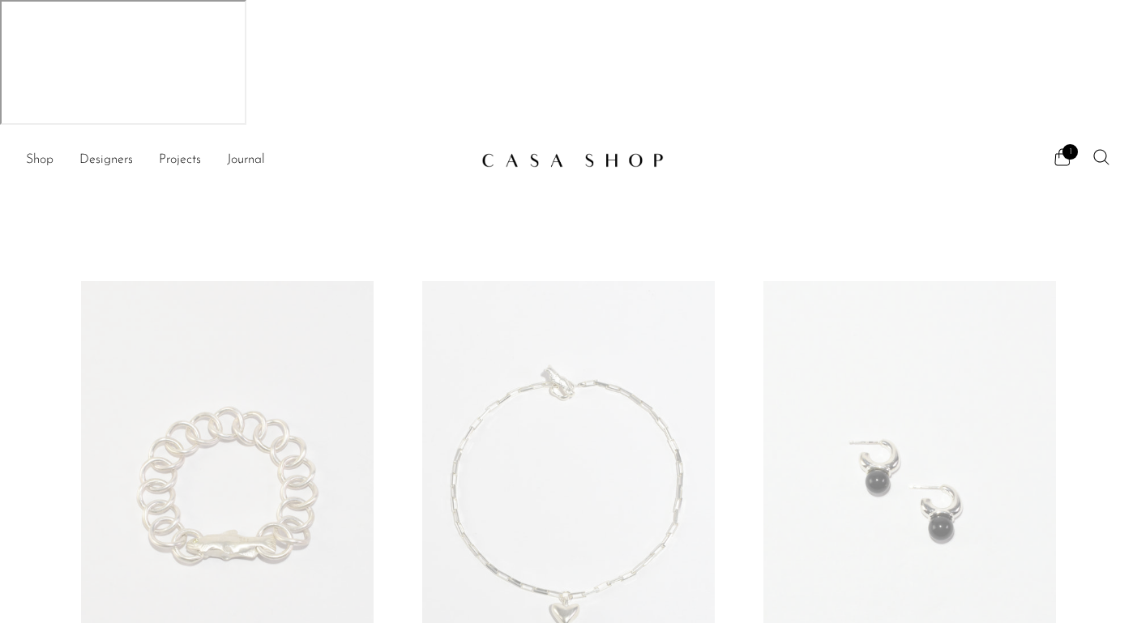
click at [32, 150] on link "Shop" at bounding box center [40, 160] width 28 height 21
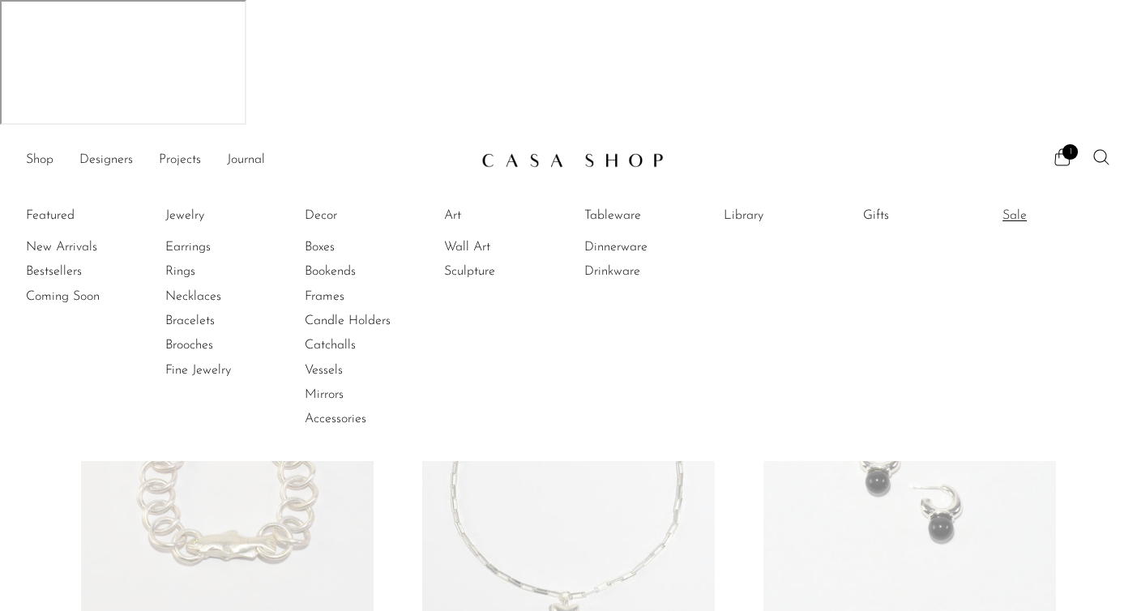
click at [1023, 207] on link "Sale" at bounding box center [1064, 216] width 122 height 18
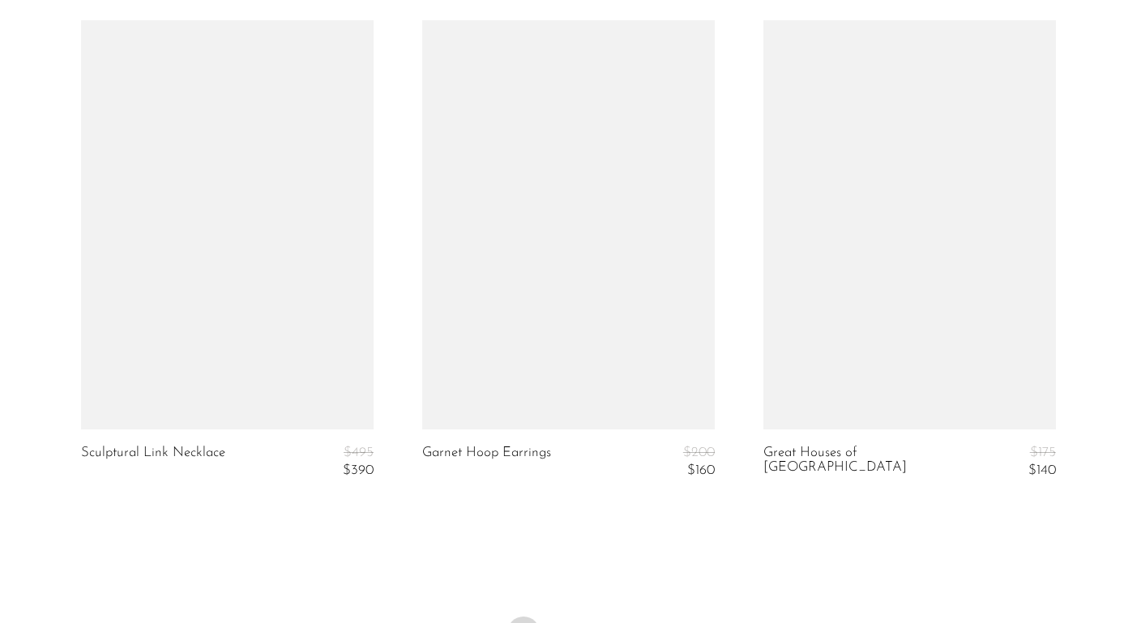
scroll to position [5897, 0]
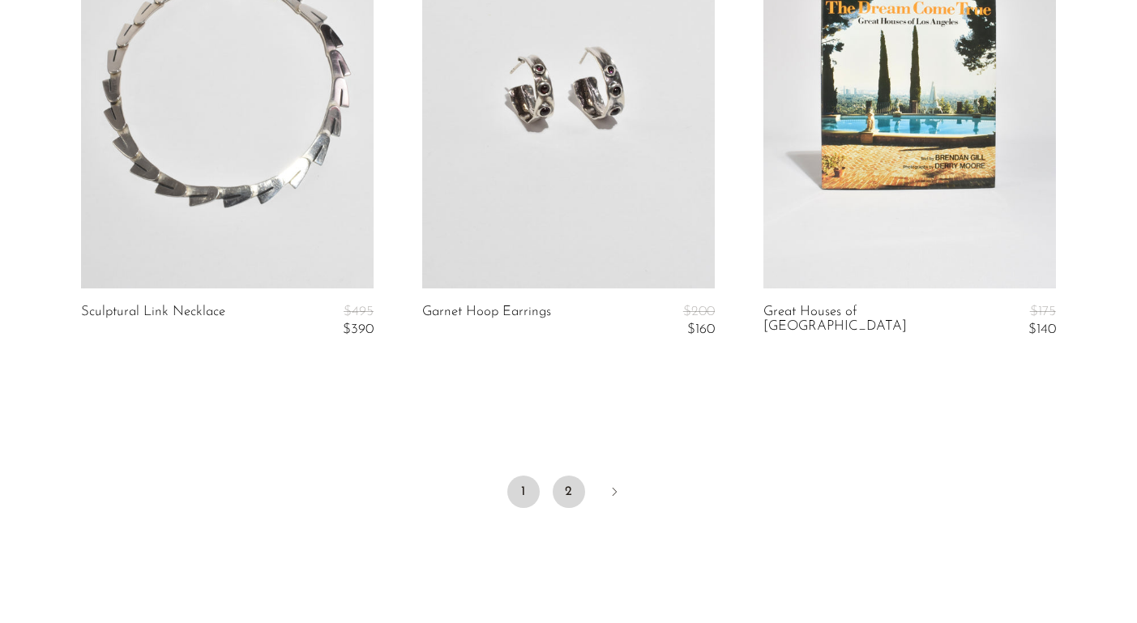
click at [564, 476] on link "2" at bounding box center [569, 492] width 32 height 32
